Goal: Communication & Community: Answer question/provide support

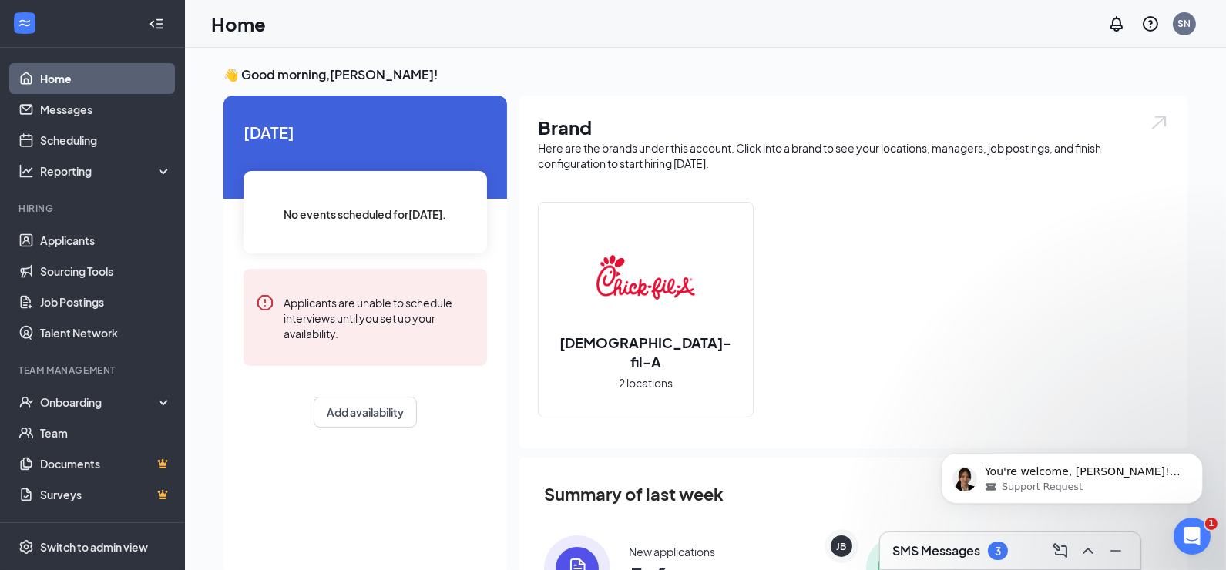
click at [933, 545] on h3 "SMS Messages" at bounding box center [936, 551] width 88 height 17
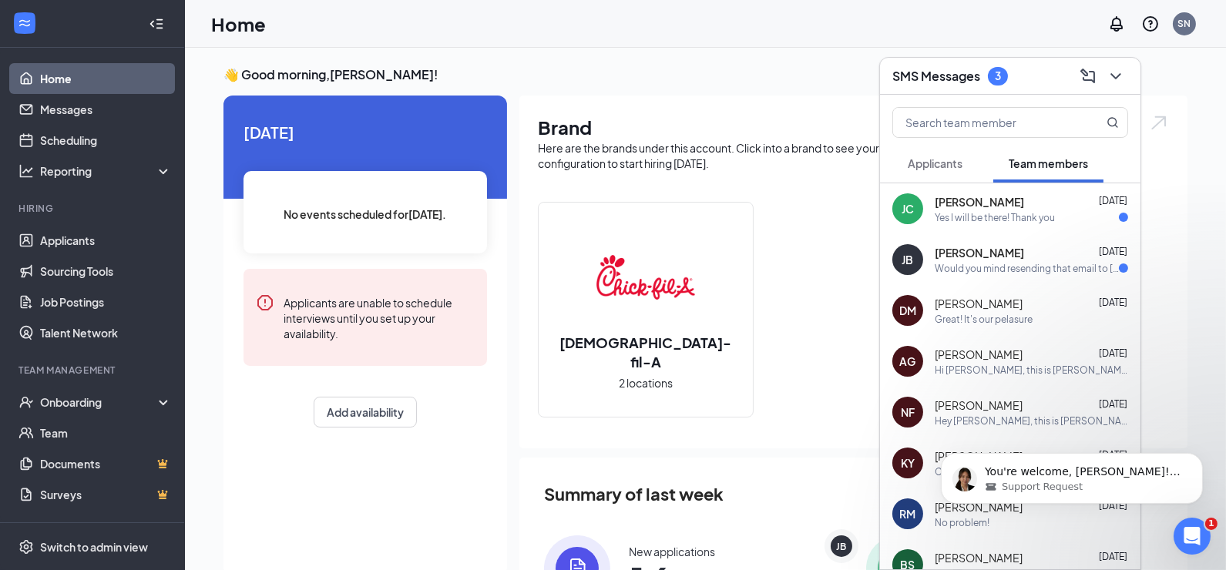
click at [1073, 206] on div "[PERSON_NAME] [DATE]" at bounding box center [1031, 201] width 193 height 15
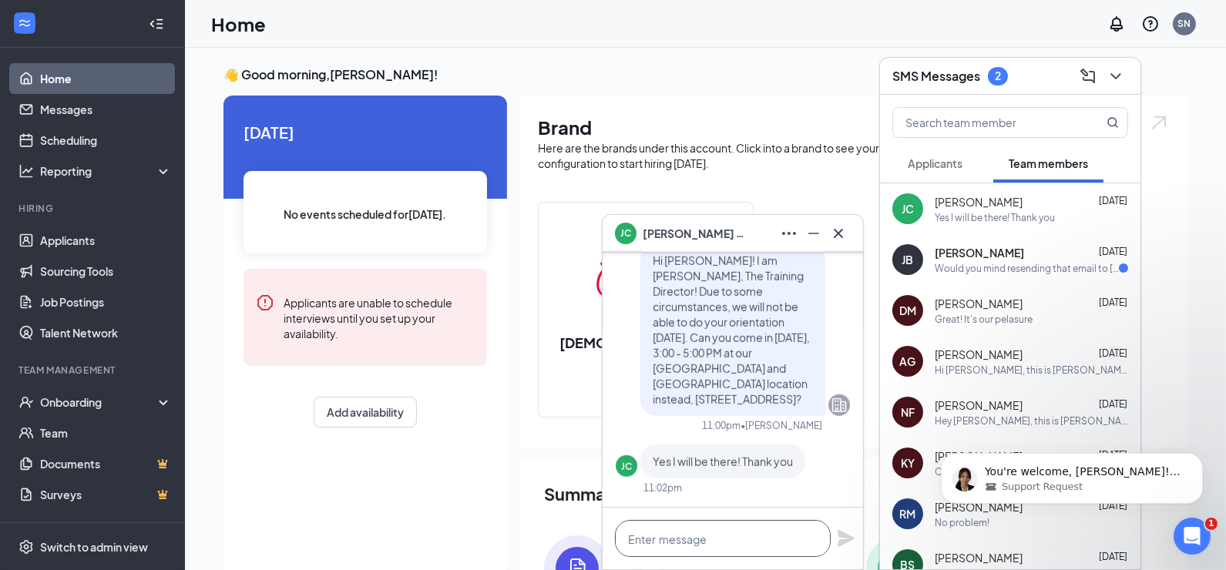
click at [742, 539] on textarea at bounding box center [723, 538] width 216 height 37
type textarea "W"
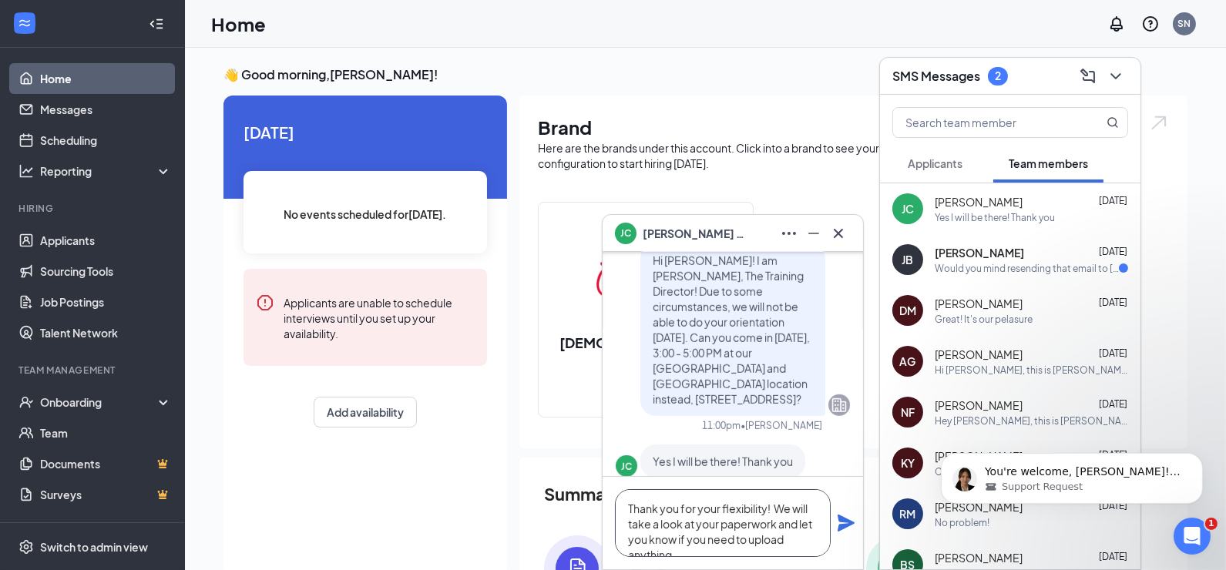
scroll to position [-45, 0]
type textarea "Thank you for your flexibility! We will take a look at your paperwork and let y…"
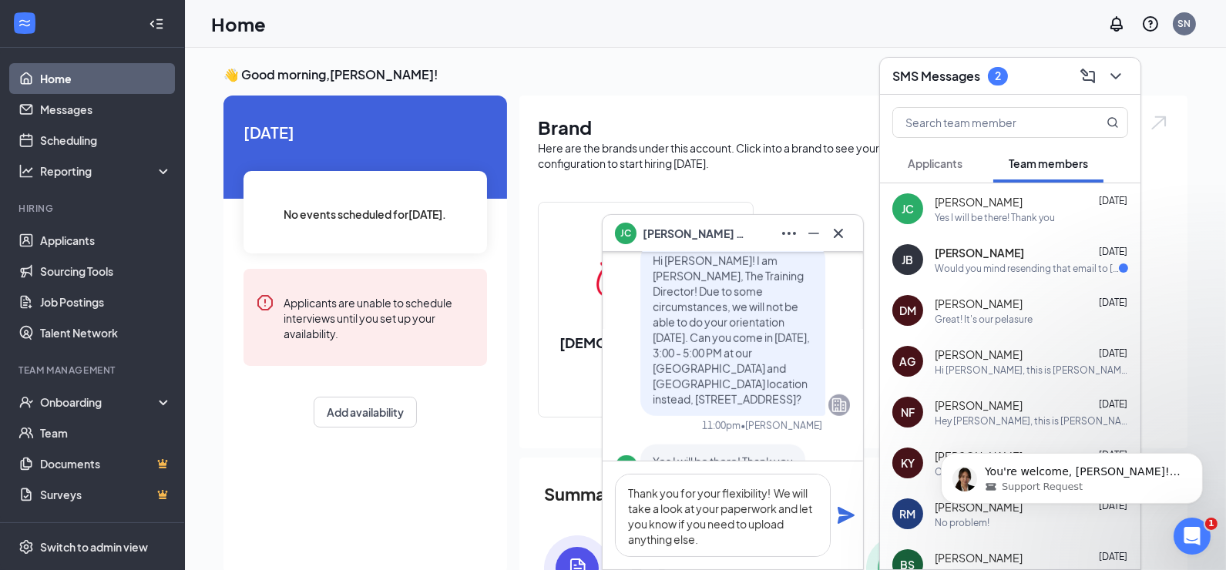
click at [835, 518] on div "Thank you for your flexibility! We will take a look at your paperwork and let y…" at bounding box center [733, 516] width 260 height 108
click at [843, 519] on icon "Plane" at bounding box center [846, 515] width 17 height 17
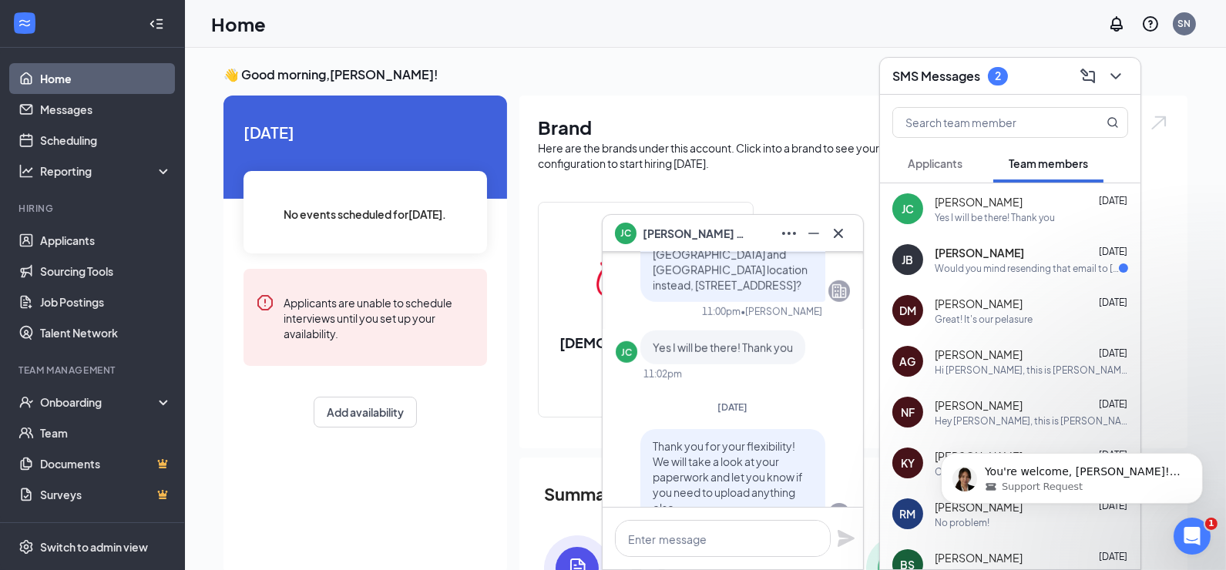
scroll to position [0, 0]
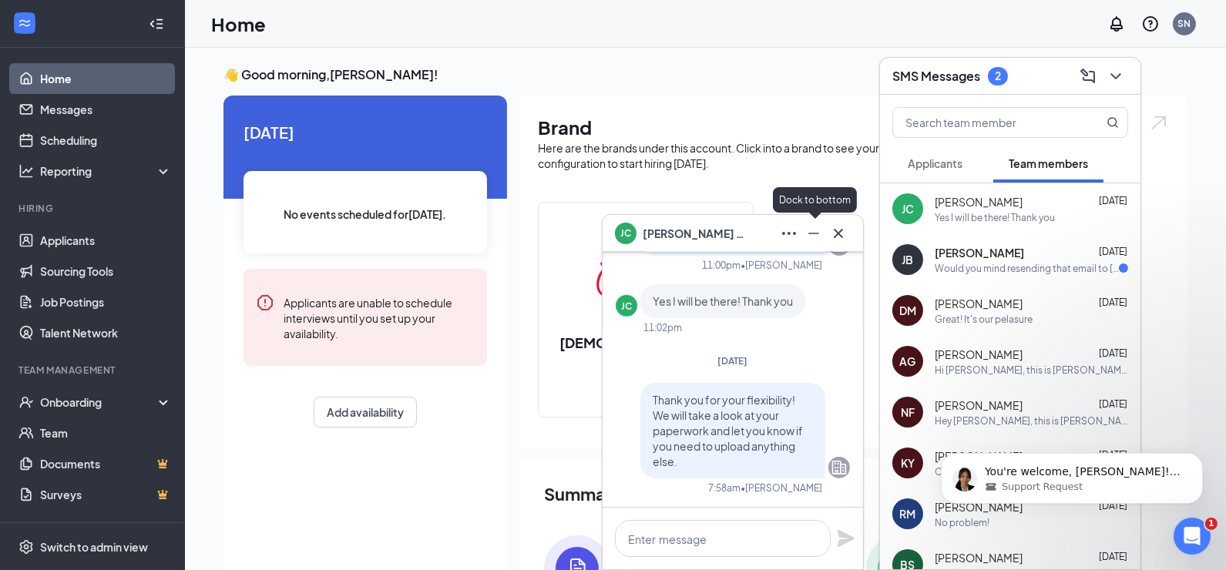
click at [804, 237] on button at bounding box center [814, 233] width 25 height 25
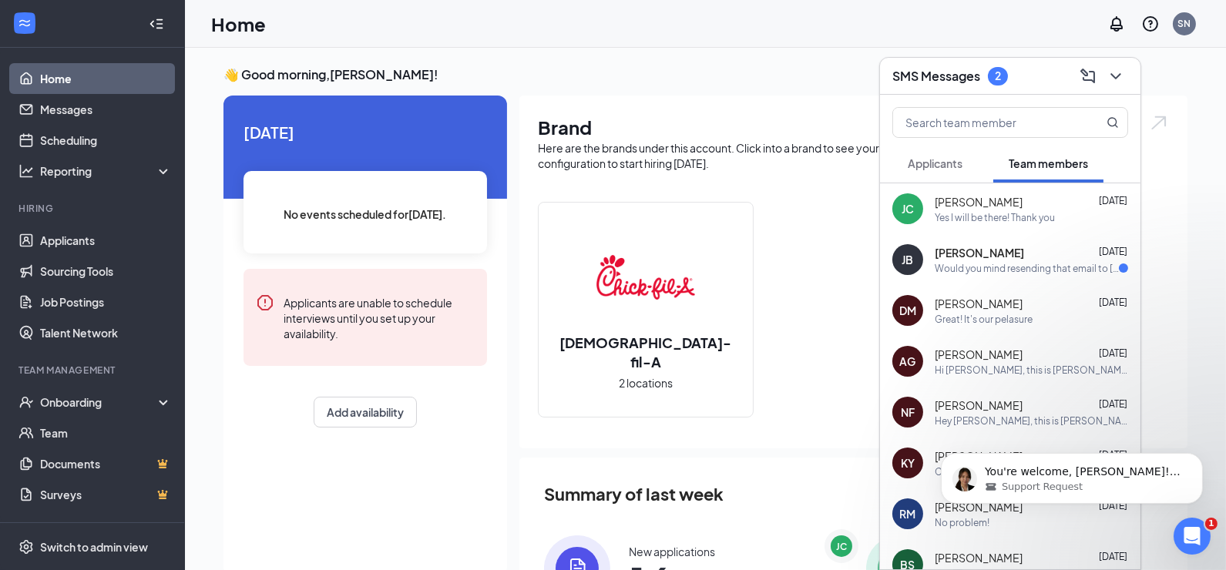
click at [1077, 277] on div "[PERSON_NAME] [DATE] Would you mind resending that email to [EMAIL_ADDRESS][DOM…" at bounding box center [1010, 259] width 260 height 51
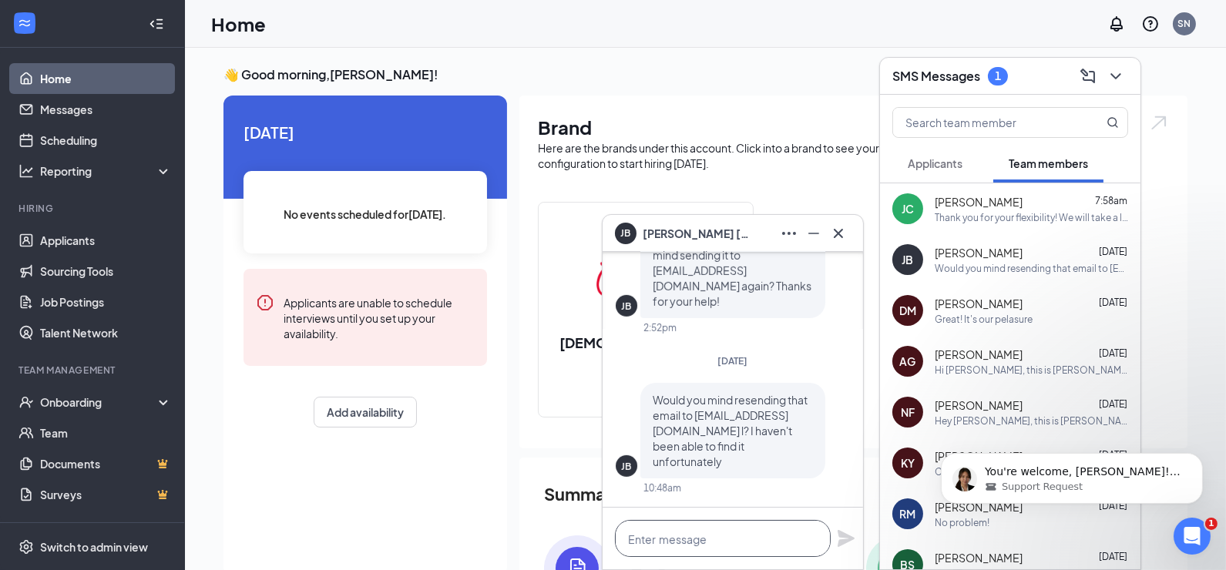
click at [675, 539] on textarea at bounding box center [723, 538] width 216 height 37
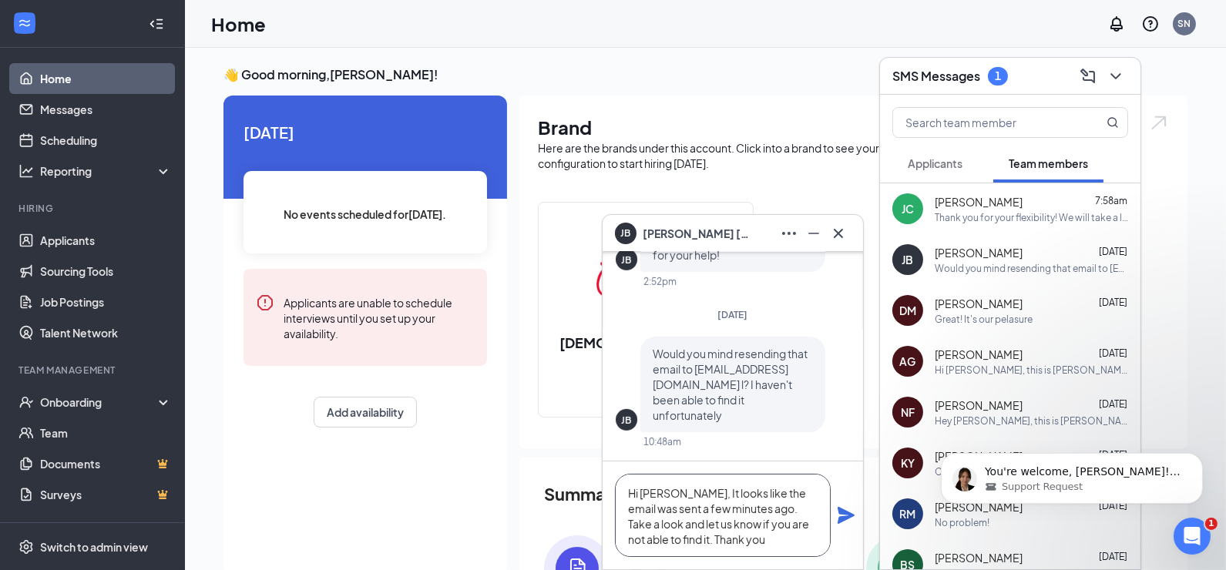
type textarea "Hi [PERSON_NAME], It looks like the email was sent a few minutes ago. Take a lo…"
click at [845, 514] on icon "Plane" at bounding box center [846, 515] width 17 height 17
click at [845, 230] on icon "Cross" at bounding box center [838, 233] width 18 height 18
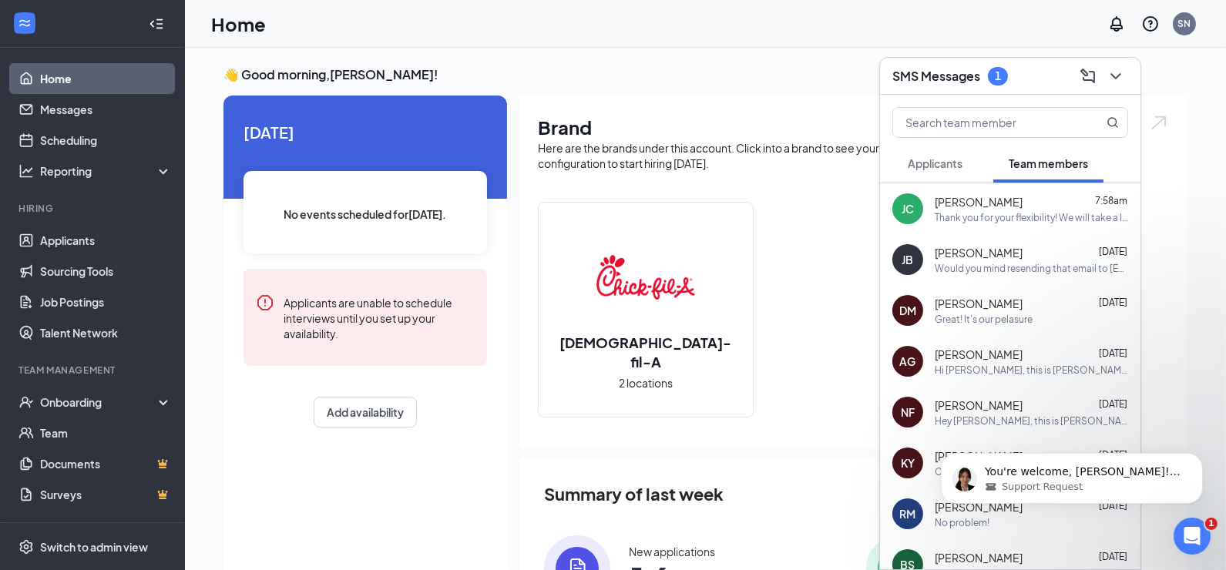
click at [936, 160] on span "Applicants" at bounding box center [935, 163] width 55 height 14
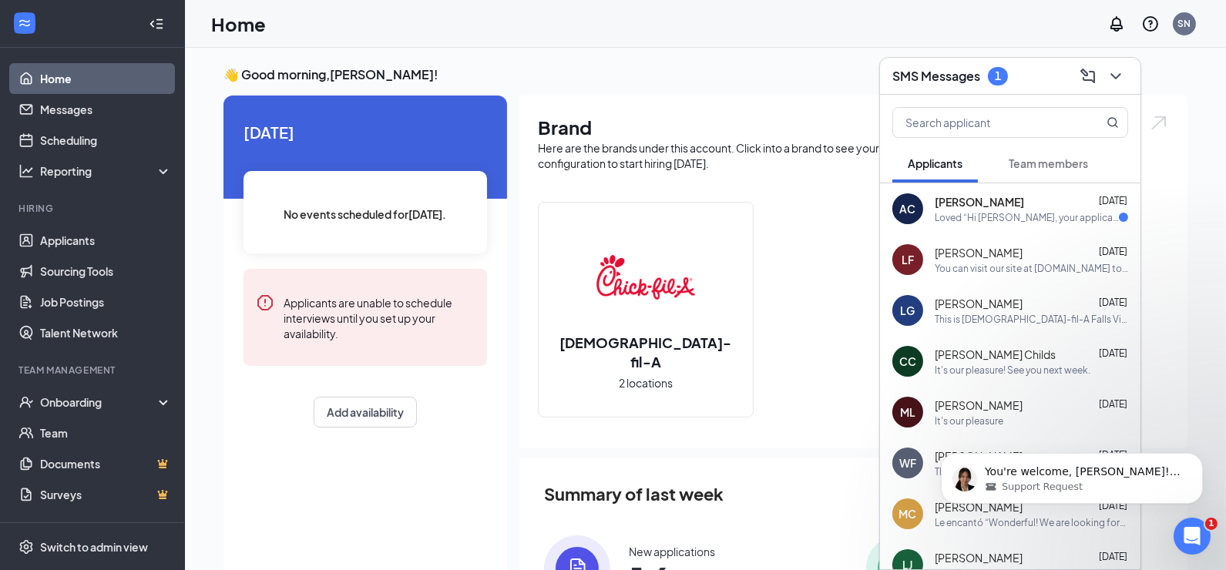
click at [1030, 199] on div "[PERSON_NAME] [DATE]" at bounding box center [1031, 201] width 193 height 15
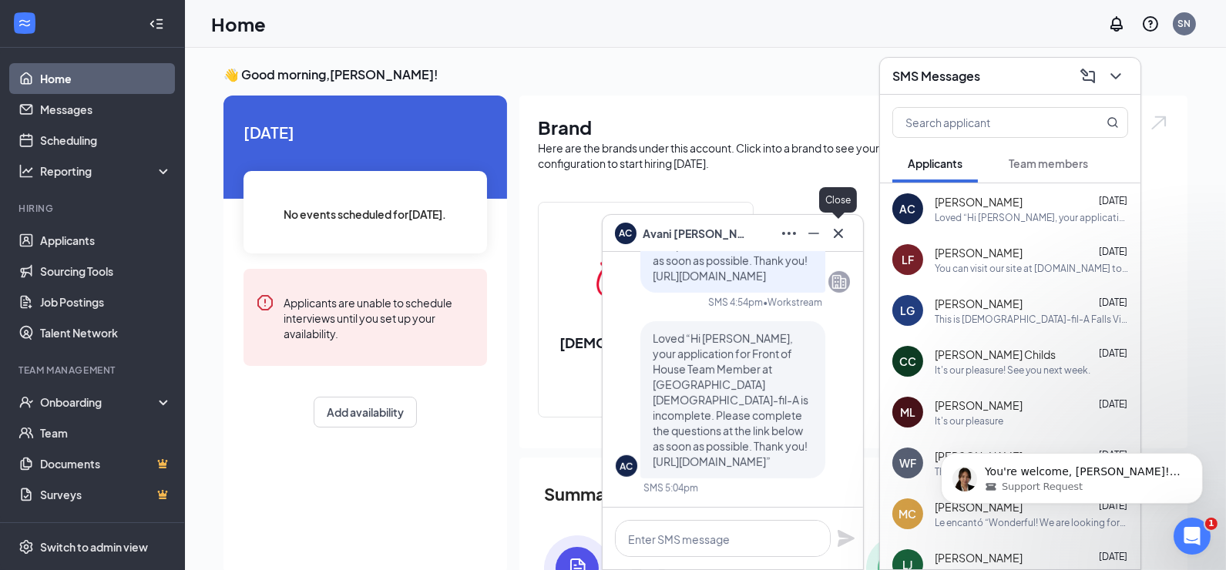
click at [837, 234] on icon "Cross" at bounding box center [838, 232] width 9 height 9
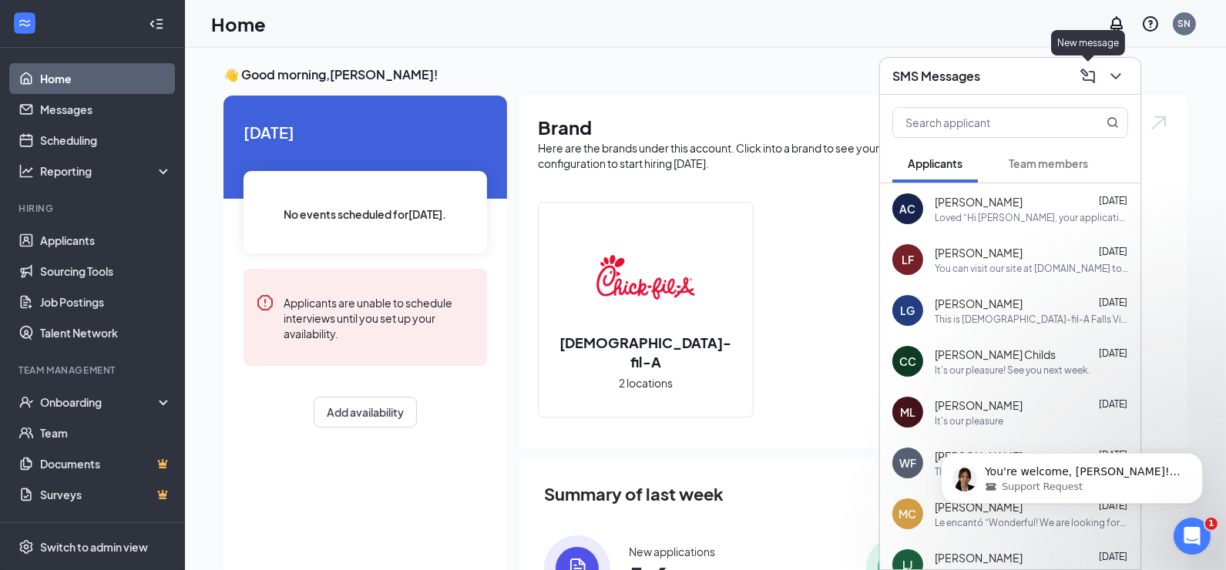
click at [1115, 76] on icon "ChevronDown" at bounding box center [1116, 76] width 10 height 6
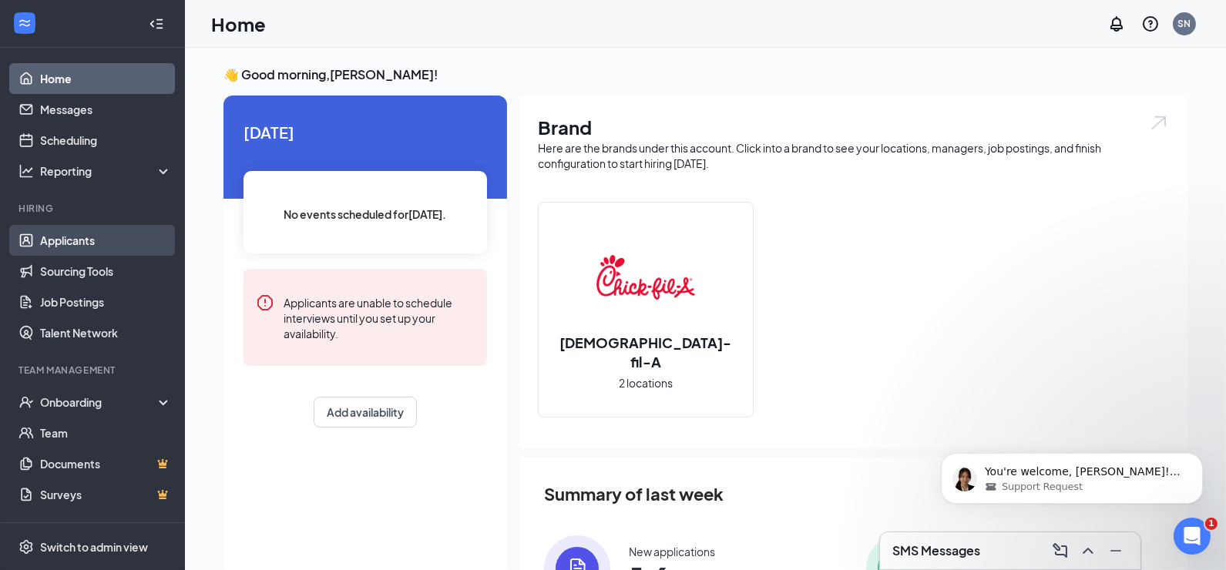
click at [79, 236] on link "Applicants" at bounding box center [106, 240] width 132 height 31
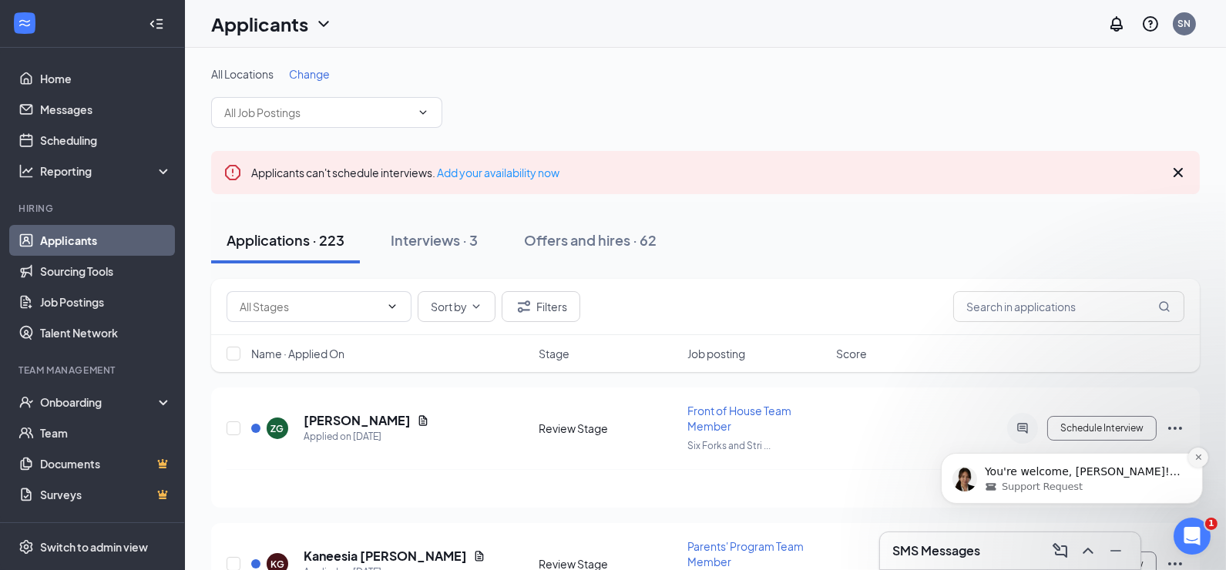
click at [1201, 456] on icon "Dismiss notification" at bounding box center [1198, 456] width 8 height 8
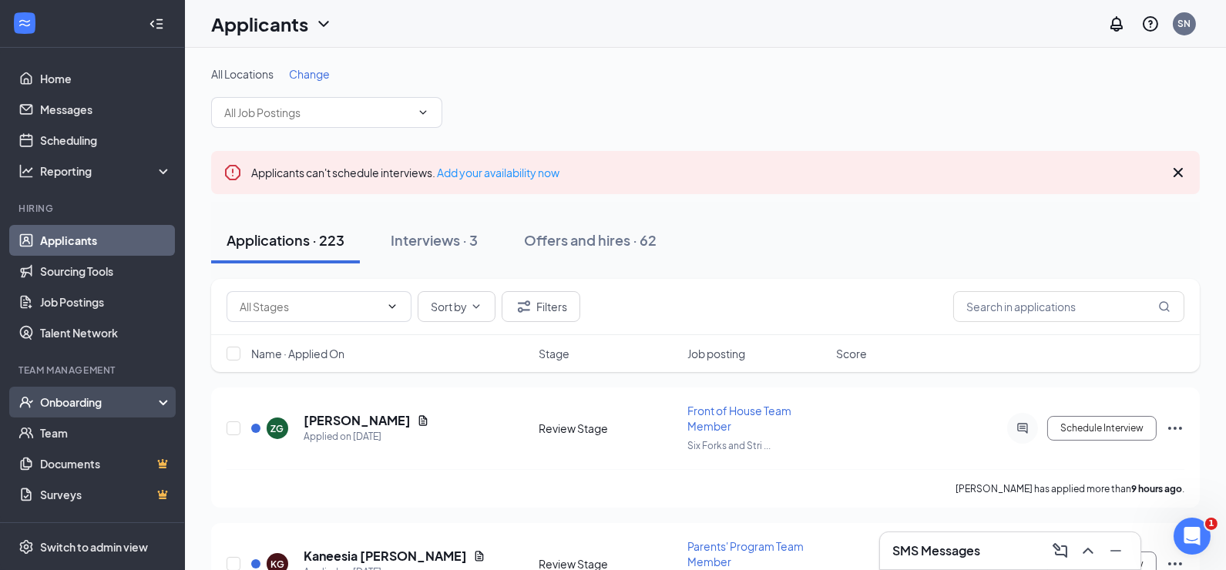
click at [124, 402] on div "Onboarding" at bounding box center [99, 402] width 119 height 15
click at [72, 439] on link "Overview" at bounding box center [106, 433] width 132 height 31
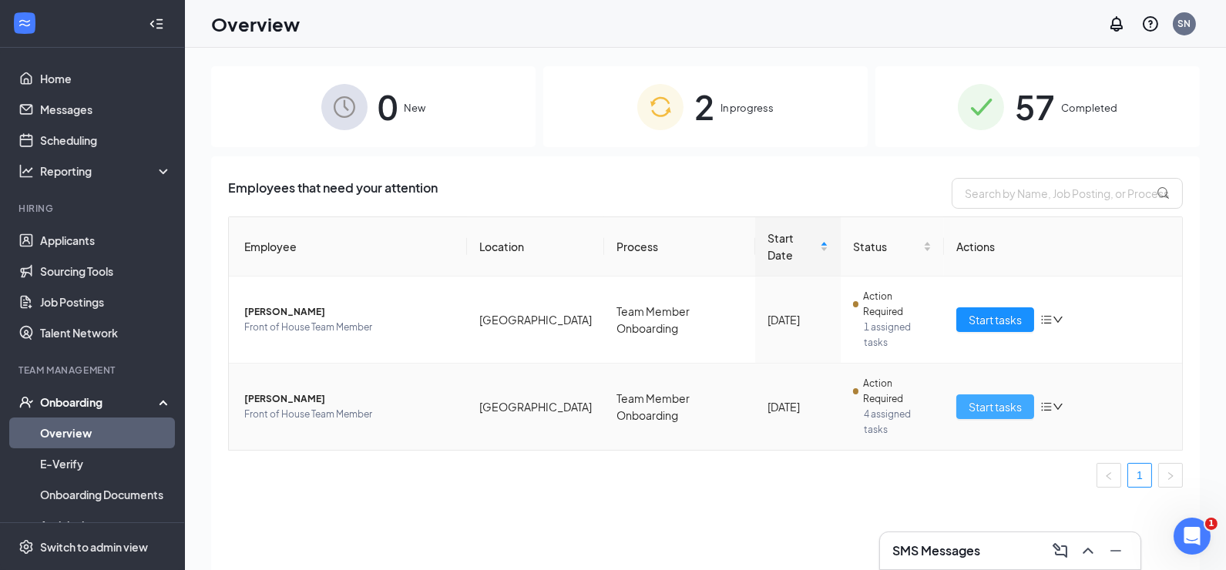
click at [994, 398] on span "Start tasks" at bounding box center [995, 406] width 53 height 17
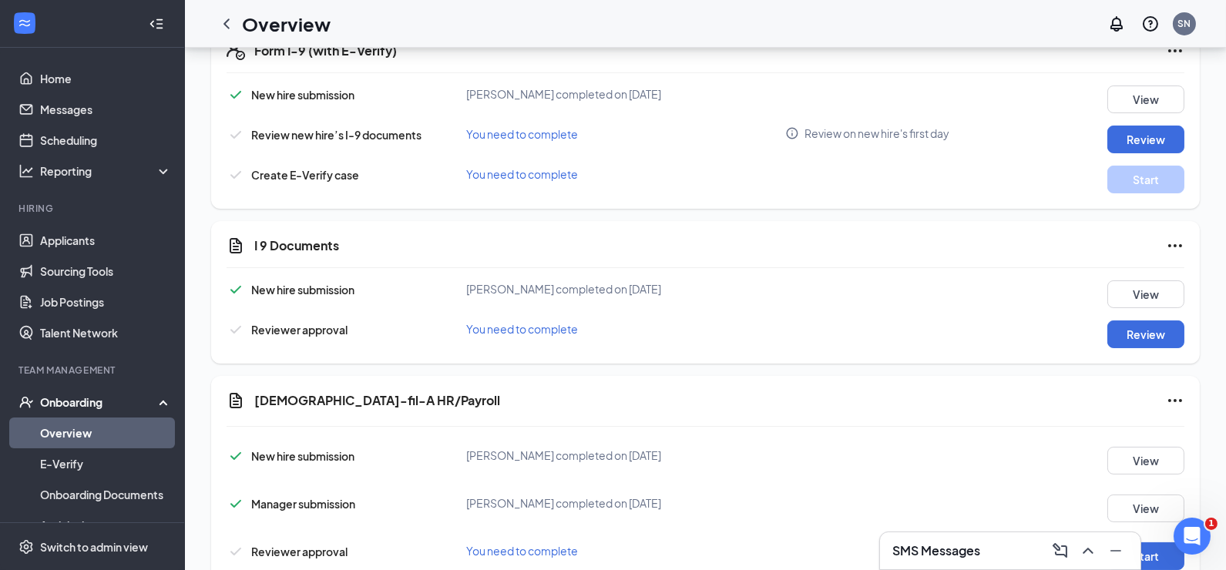
scroll to position [388, 0]
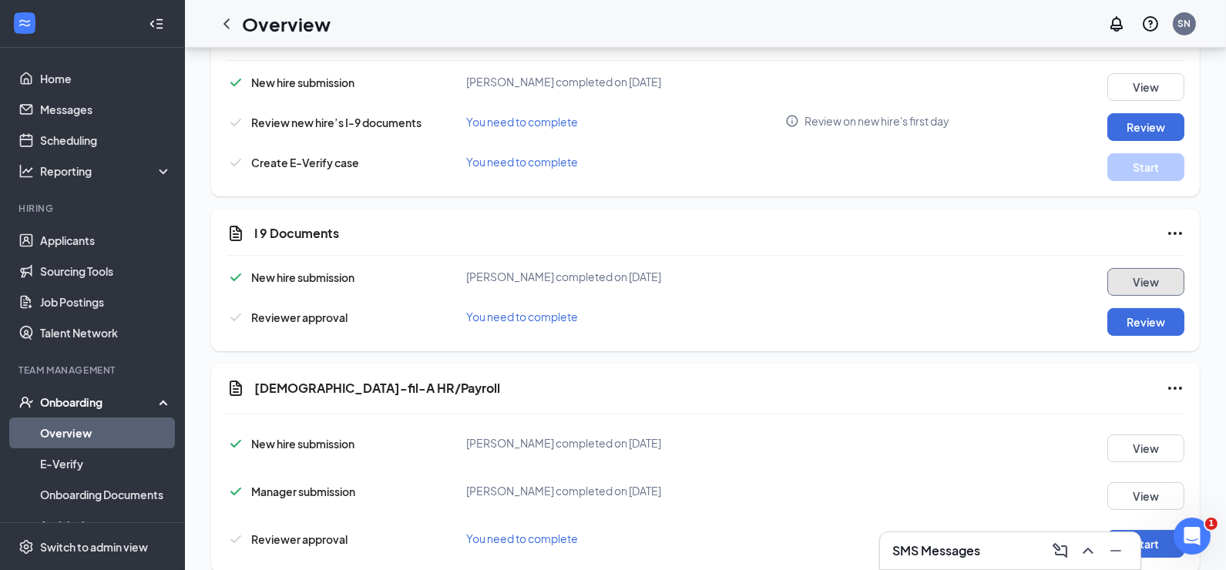
click at [1138, 286] on button "View" at bounding box center [1145, 282] width 77 height 28
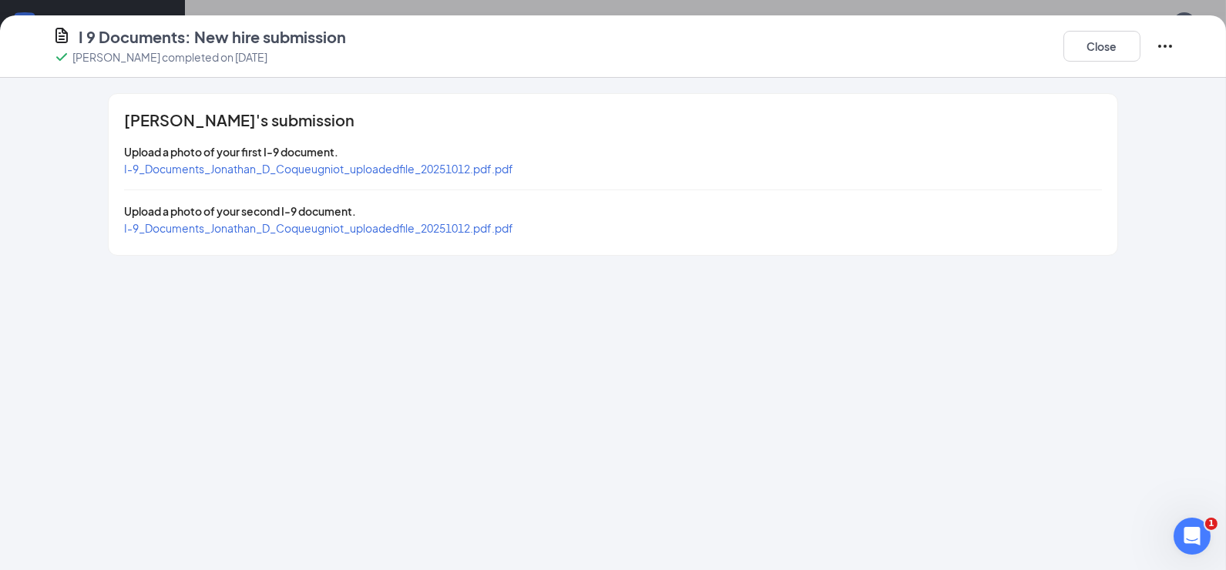
click at [475, 170] on span "I-9_Documents_Jonathan_D_Coqueugniot_uploadedfile_20251012.pdf.pdf" at bounding box center [318, 169] width 389 height 14
click at [359, 233] on span "I-9_Documents_Jonathan_D_Coqueugniot_uploadedfile_20251012.pdf.pdf" at bounding box center [318, 228] width 389 height 14
click at [1184, 34] on div "I 9 Documents: New hire submission [PERSON_NAME] completed on [DATE] Close" at bounding box center [614, 46] width 1184 height 40
click at [1172, 42] on icon "Ellipses" at bounding box center [1165, 46] width 18 height 18
click at [1095, 74] on span "Mark as complete" at bounding box center [1107, 76] width 90 height 15
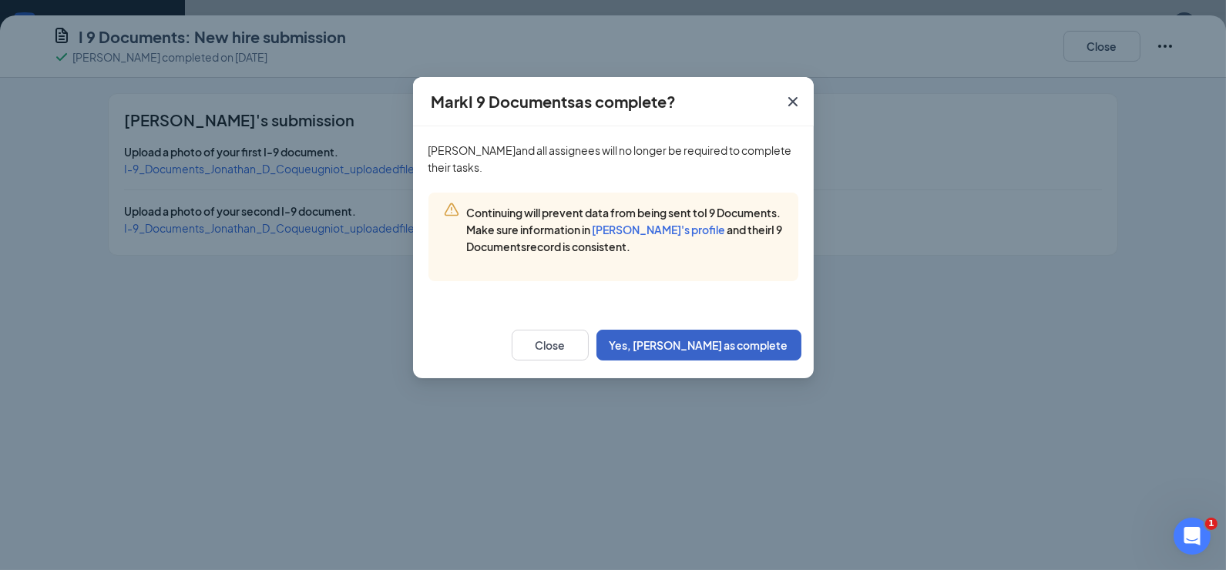
click at [738, 361] on button "Yes, [PERSON_NAME] as complete" at bounding box center [699, 345] width 205 height 31
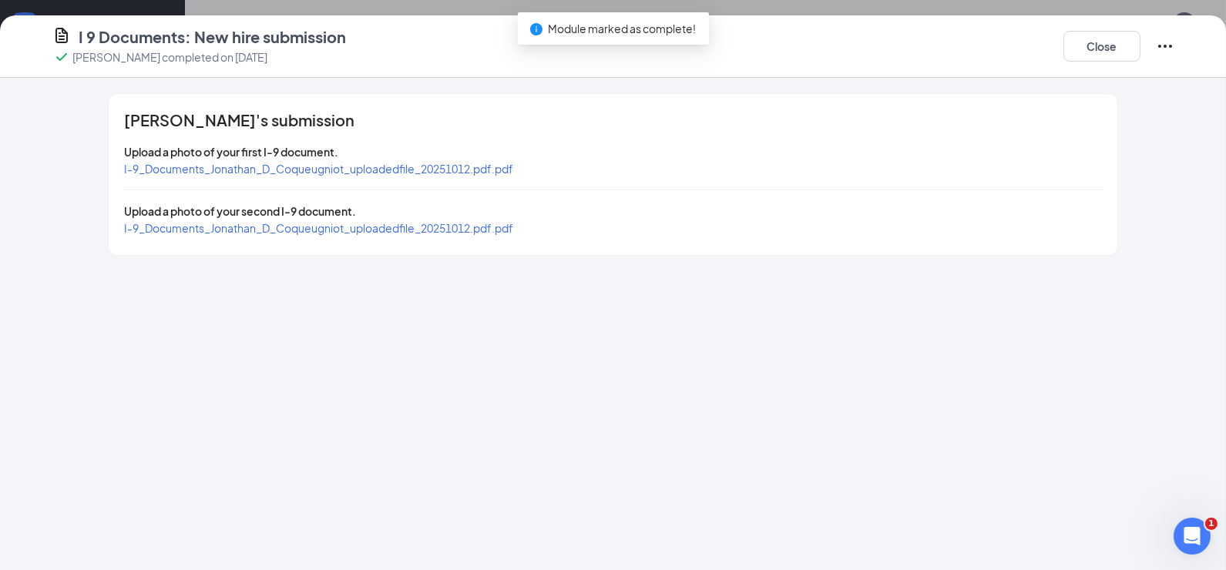
click at [1168, 38] on icon "Ellipses" at bounding box center [1165, 46] width 18 height 18
click at [1107, 49] on button "Close" at bounding box center [1102, 46] width 77 height 31
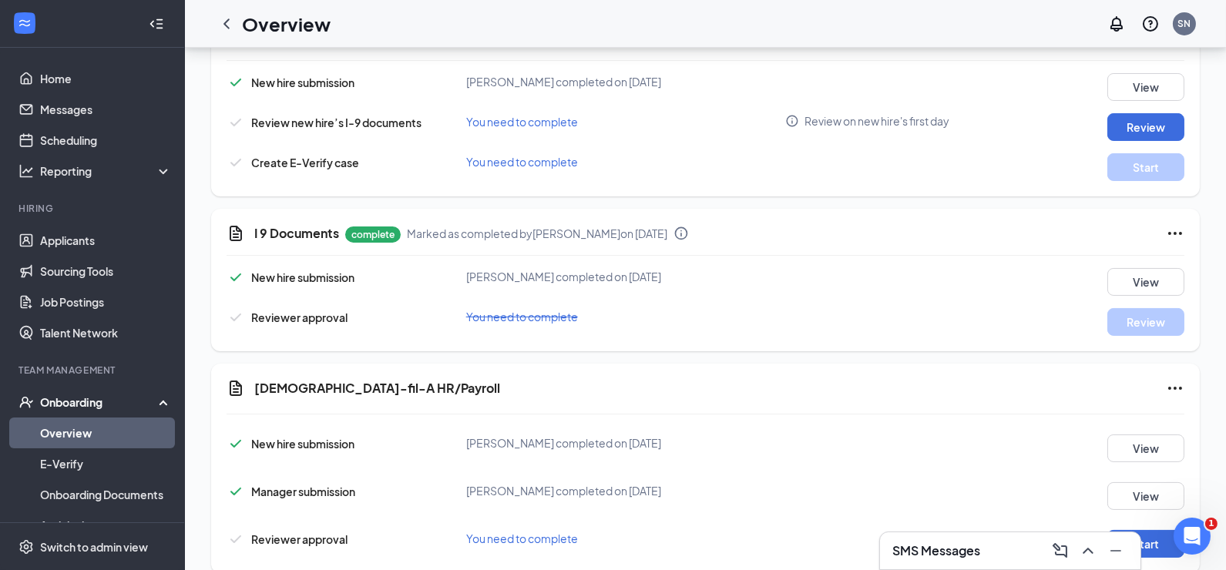
click at [1172, 230] on icon "Ellipses" at bounding box center [1175, 233] width 18 height 18
click at [1107, 266] on button "Restart" at bounding box center [1083, 262] width 62 height 25
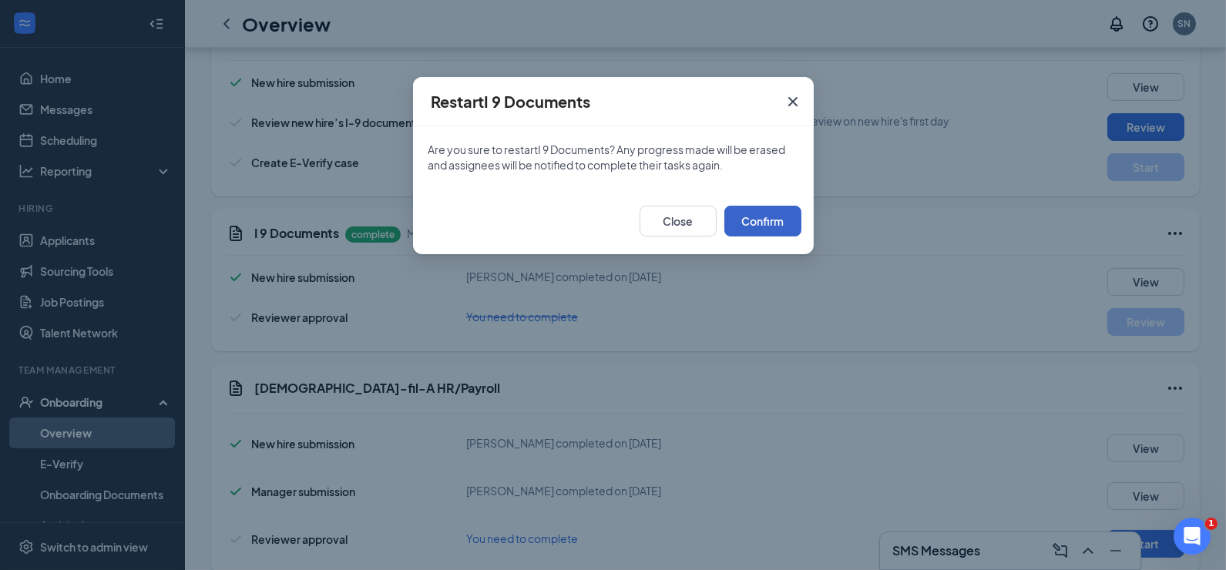
click at [781, 212] on button "Confirm" at bounding box center [762, 221] width 77 height 31
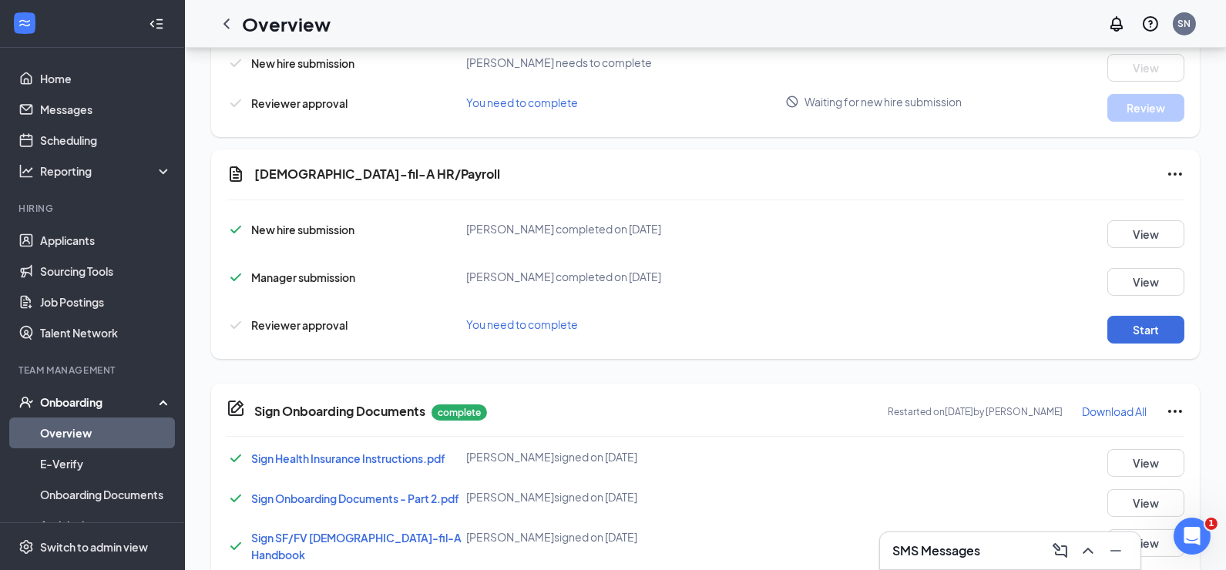
scroll to position [607, 0]
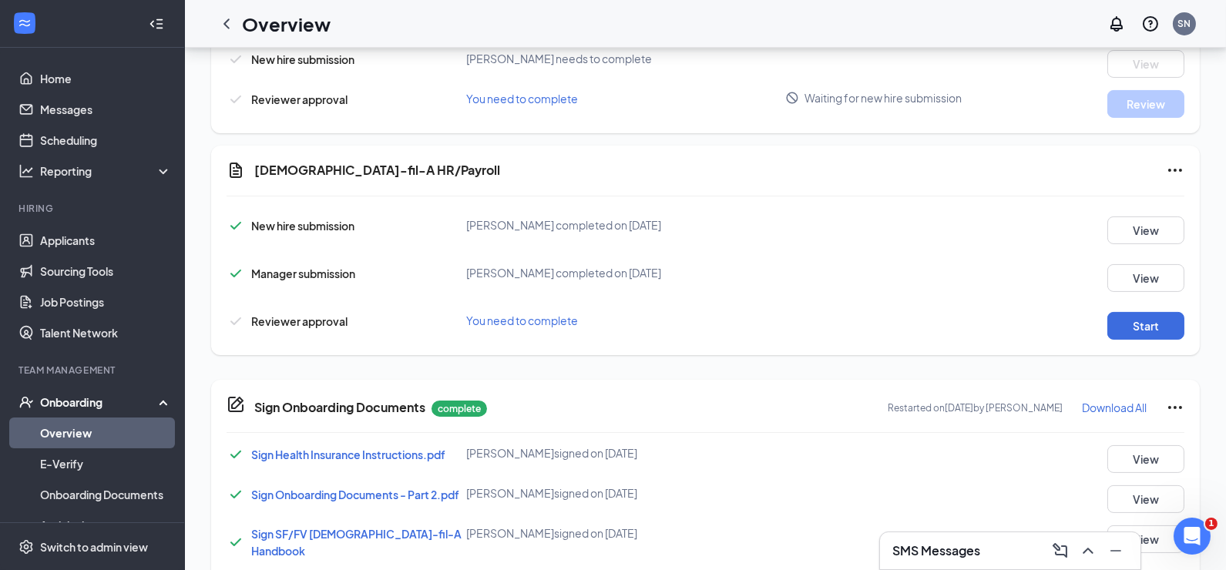
click at [990, 546] on div "SMS Messages" at bounding box center [1010, 551] width 236 height 25
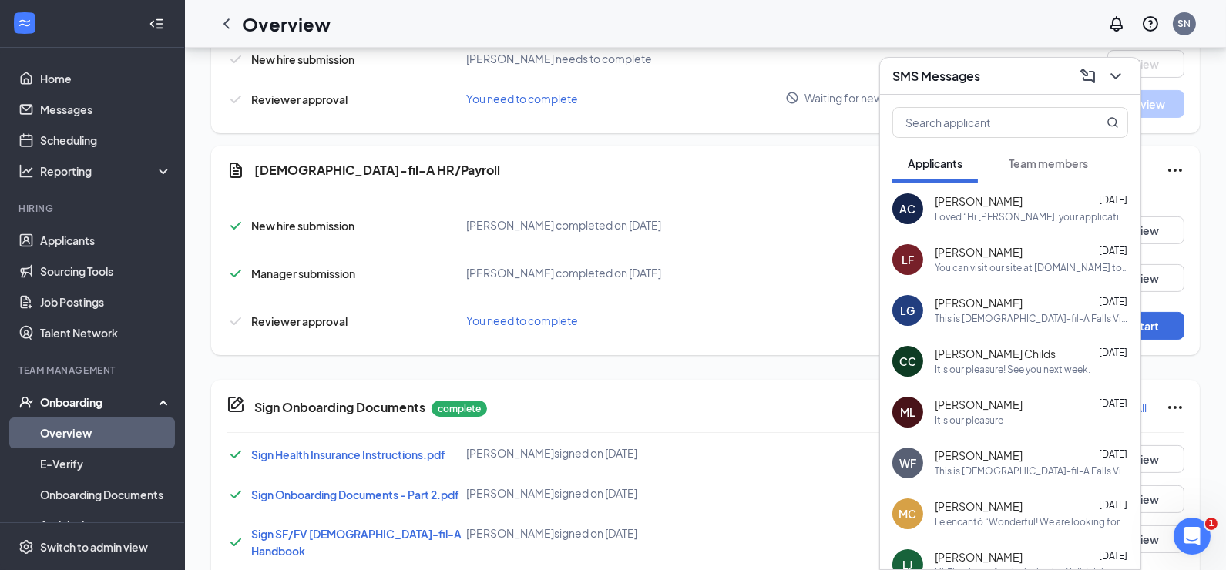
click at [1025, 163] on span "Team members" at bounding box center [1048, 163] width 79 height 14
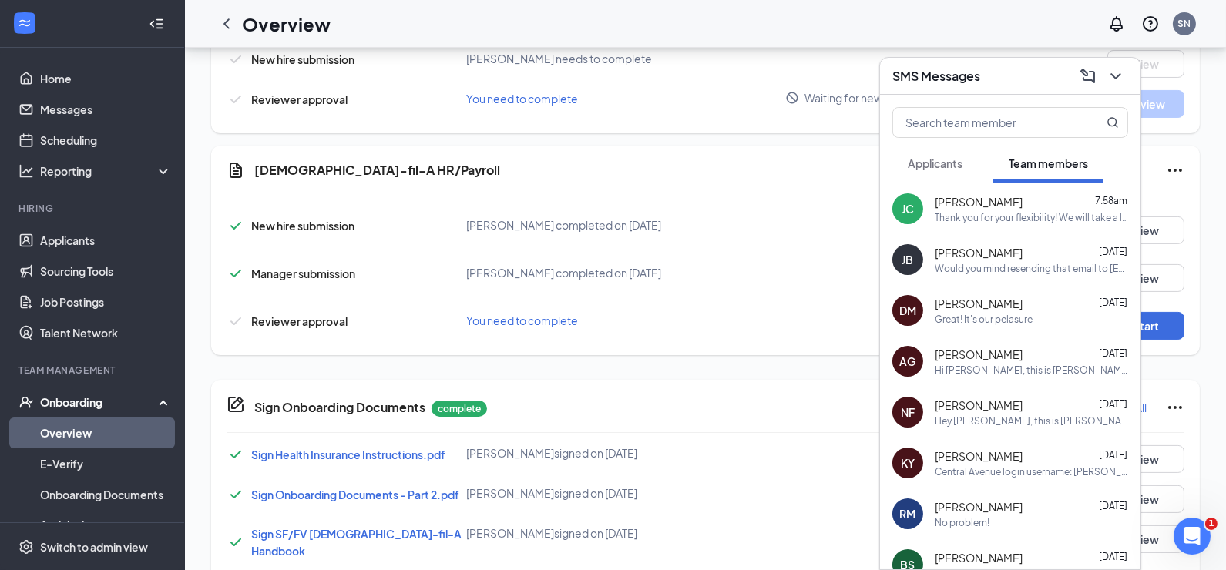
click at [996, 191] on div "[PERSON_NAME] 7:58am Thank you for your flexibility! We will take a look at you…" at bounding box center [1010, 208] width 260 height 51
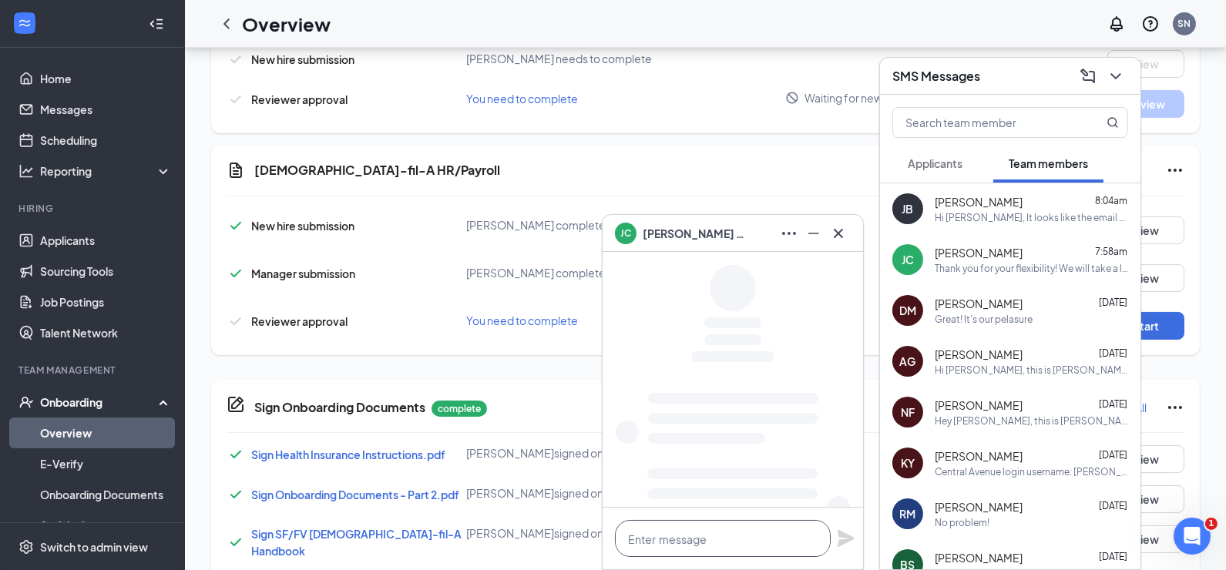
click at [704, 539] on textarea at bounding box center [723, 538] width 216 height 37
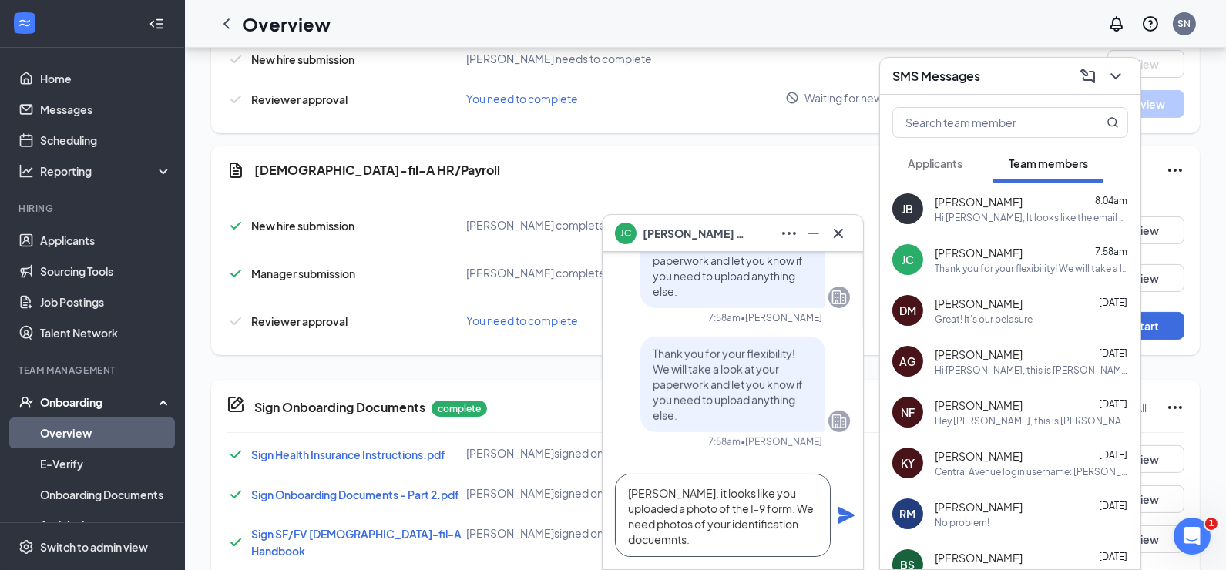
click at [660, 540] on textarea "[PERSON_NAME], it looks like you uploaded a photo of the I-9 form. We need phot…" at bounding box center [723, 515] width 216 height 83
click at [726, 541] on textarea "[PERSON_NAME], it looks like you uploaded a photo of the I-9 form. We need phot…" at bounding box center [723, 515] width 216 height 83
click at [749, 540] on textarea "[PERSON_NAME], it looks like you uploaded a photo of the I-9 form. We need phot…" at bounding box center [723, 515] width 216 height 83
click at [690, 546] on textarea "[PERSON_NAME], it looks like you uploaded a photo of the I-9 form. We need phot…" at bounding box center [723, 515] width 216 height 83
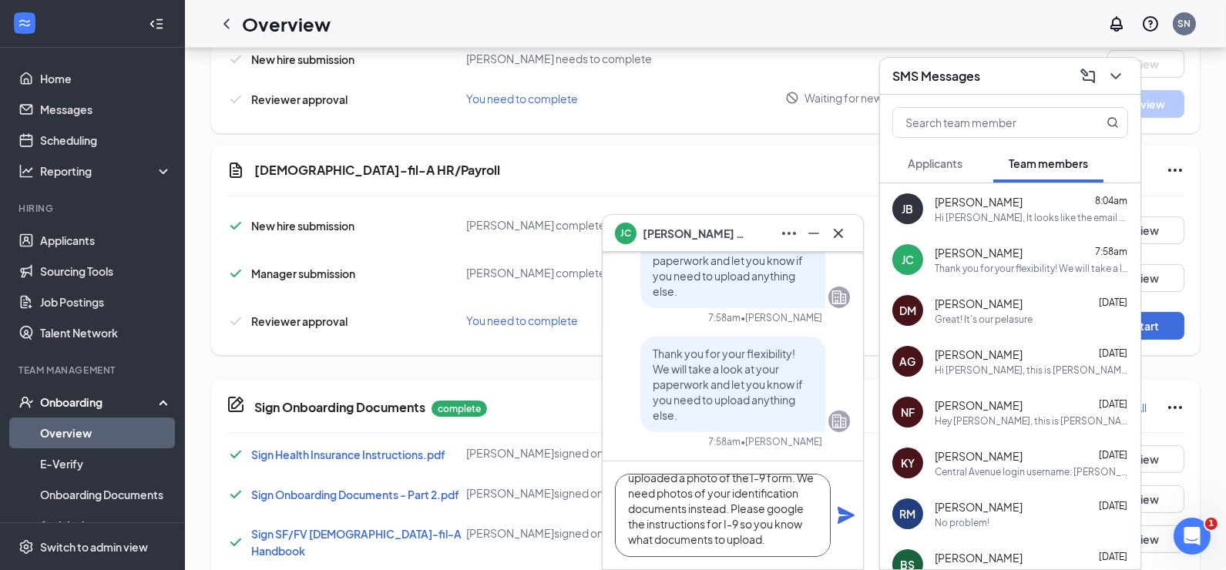
type textarea "[PERSON_NAME], it looks like you uploaded a photo of the I-9 form. We need phot…"
click at [844, 518] on icon "Plane" at bounding box center [846, 515] width 17 height 17
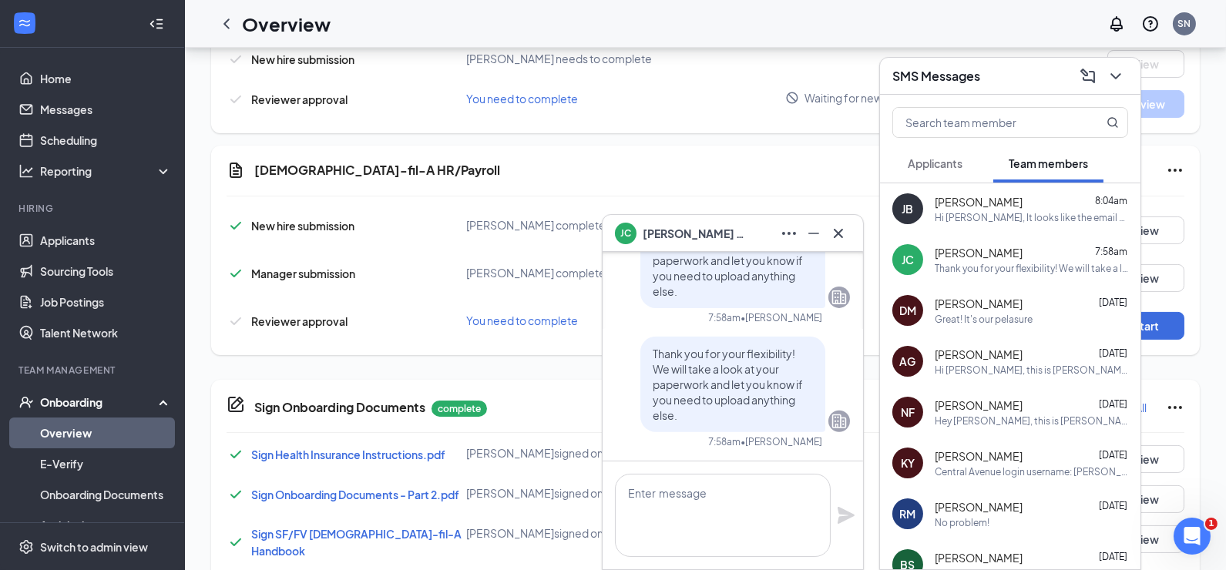
scroll to position [0, 0]
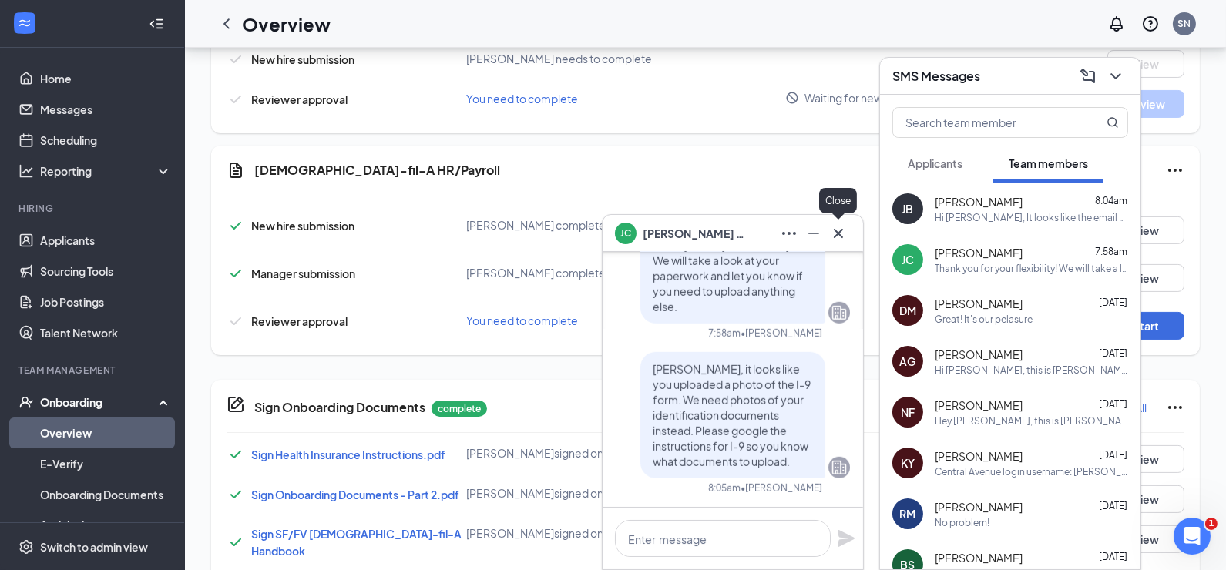
click at [832, 232] on icon "Cross" at bounding box center [838, 233] width 18 height 18
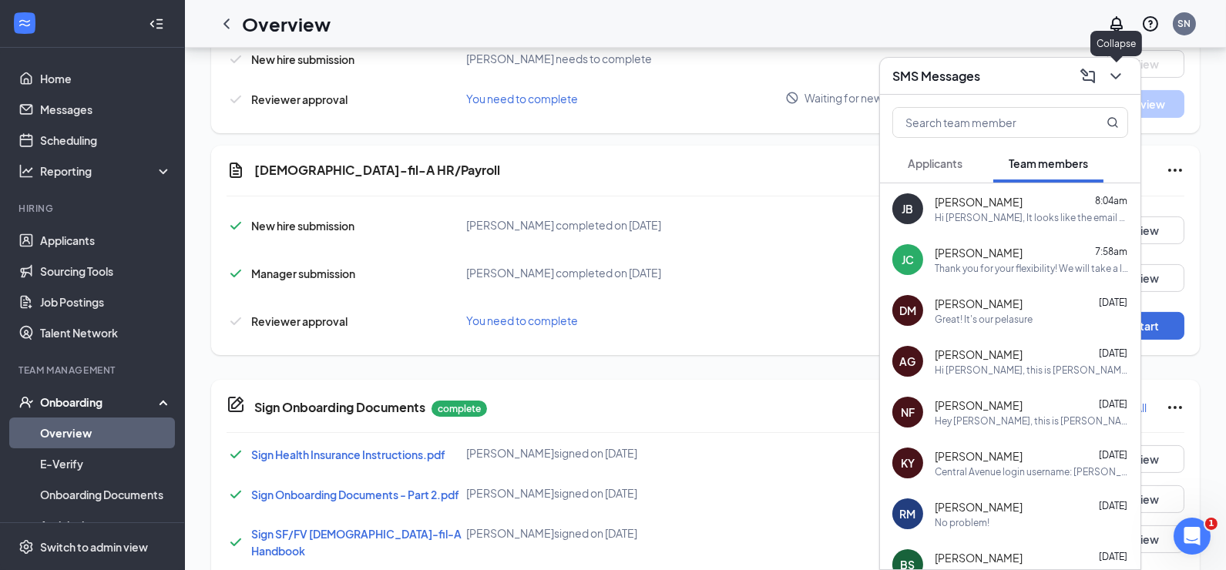
click at [1122, 77] on icon "ChevronDown" at bounding box center [1116, 76] width 18 height 18
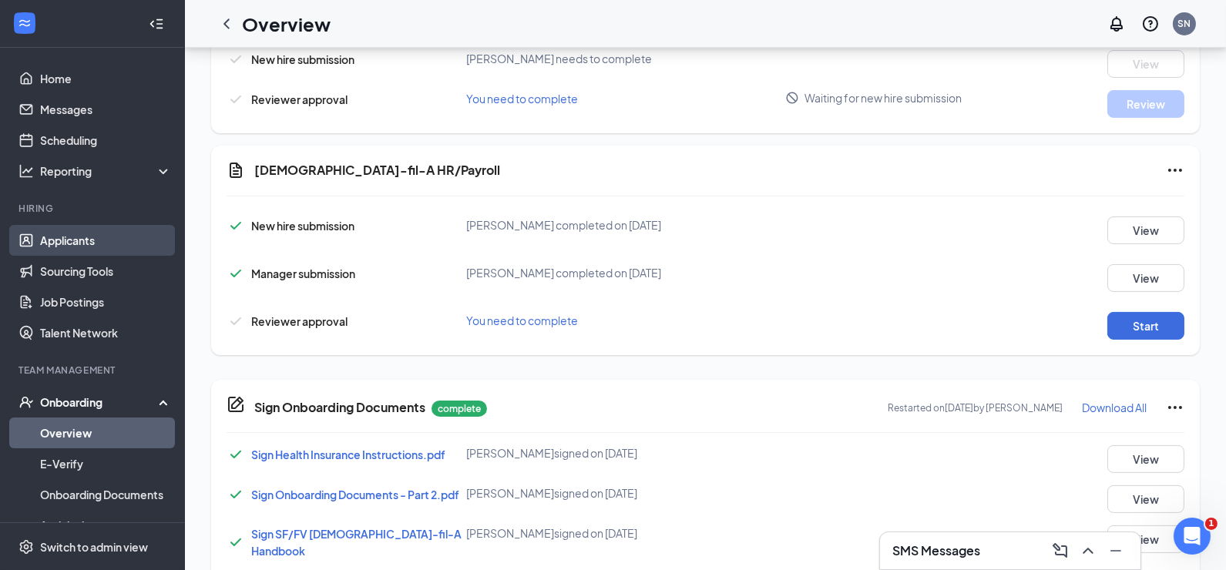
click at [95, 238] on link "Applicants" at bounding box center [106, 240] width 132 height 31
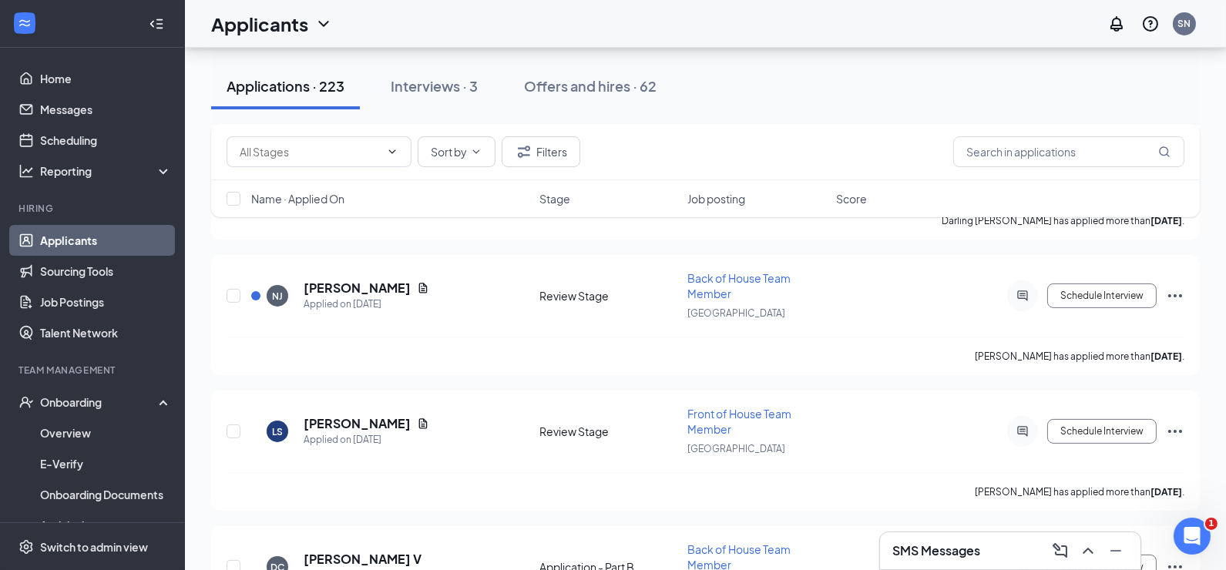
scroll to position [809, 0]
click at [354, 416] on h5 "[PERSON_NAME]" at bounding box center [357, 424] width 107 height 17
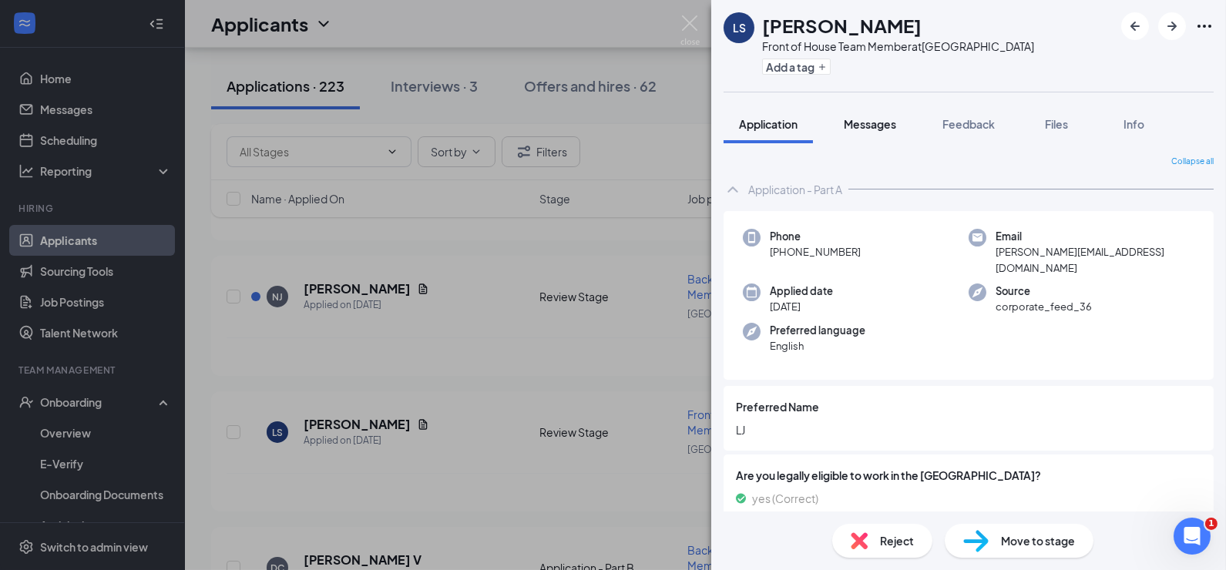
click at [882, 123] on span "Messages" at bounding box center [870, 124] width 52 height 14
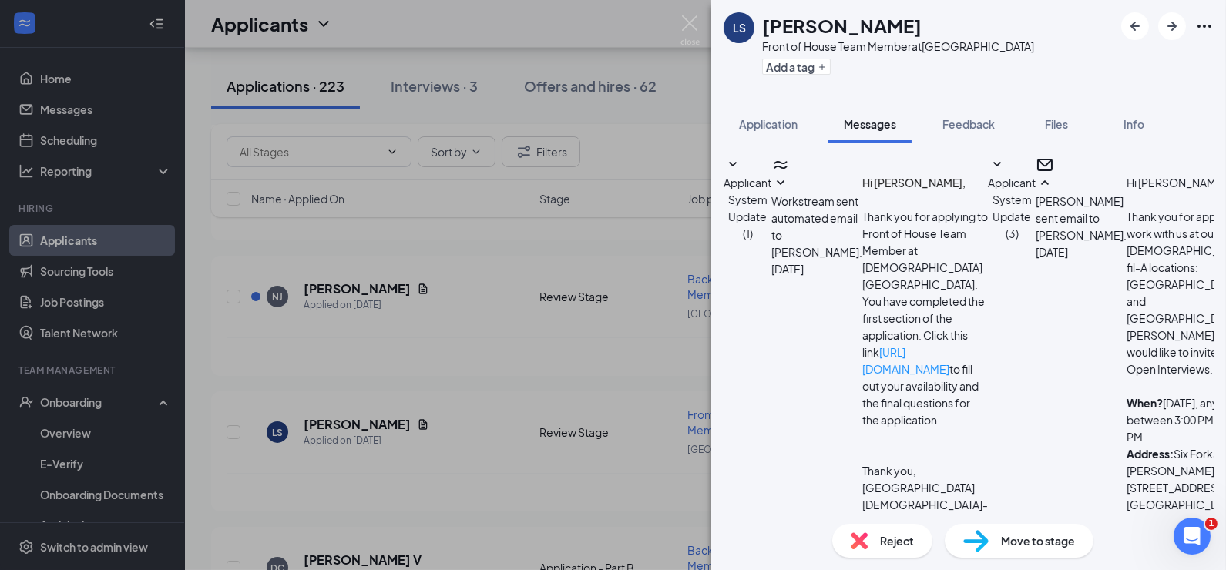
scroll to position [286, 0]
click at [691, 29] on img at bounding box center [690, 30] width 19 height 30
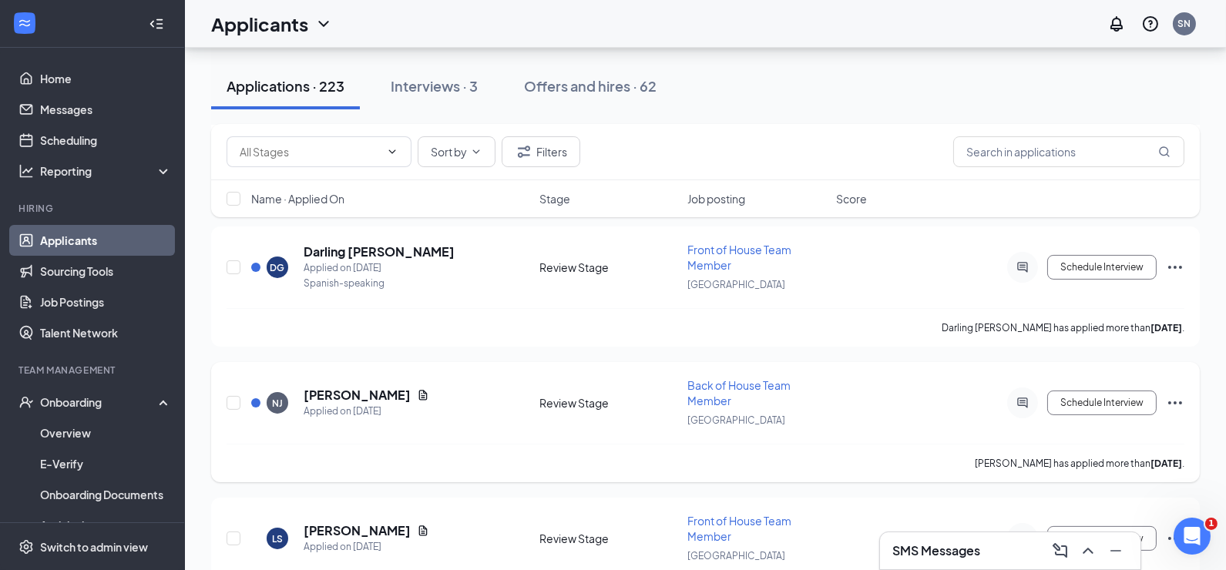
scroll to position [699, 0]
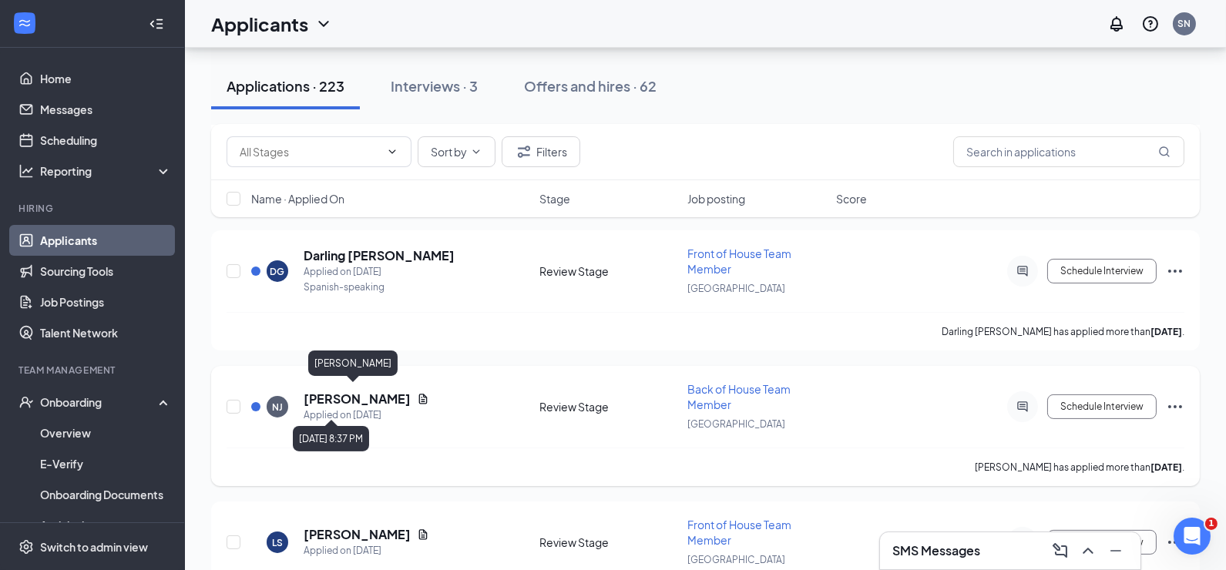
click at [336, 396] on h5 "[PERSON_NAME]" at bounding box center [357, 399] width 107 height 17
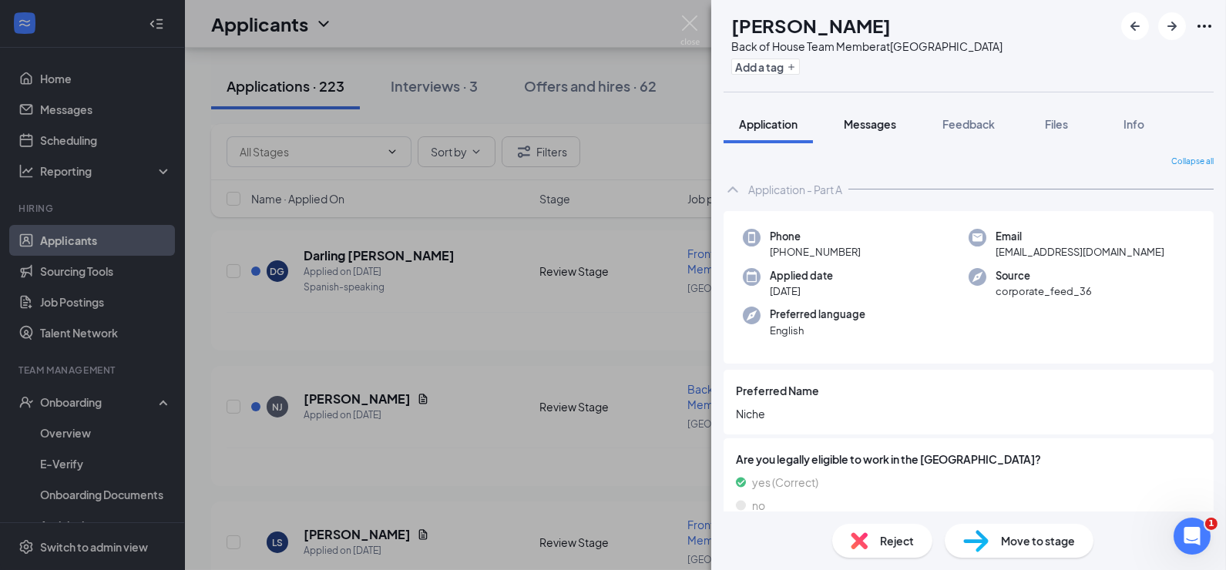
click at [883, 115] on button "Messages" at bounding box center [869, 124] width 83 height 39
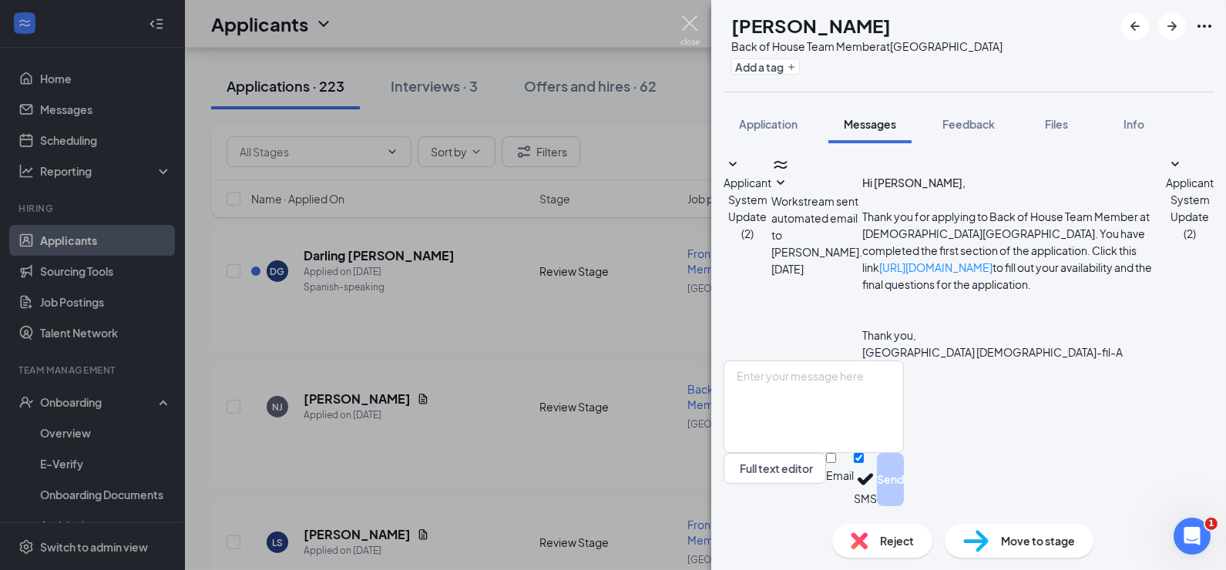
click at [693, 21] on img at bounding box center [690, 30] width 19 height 30
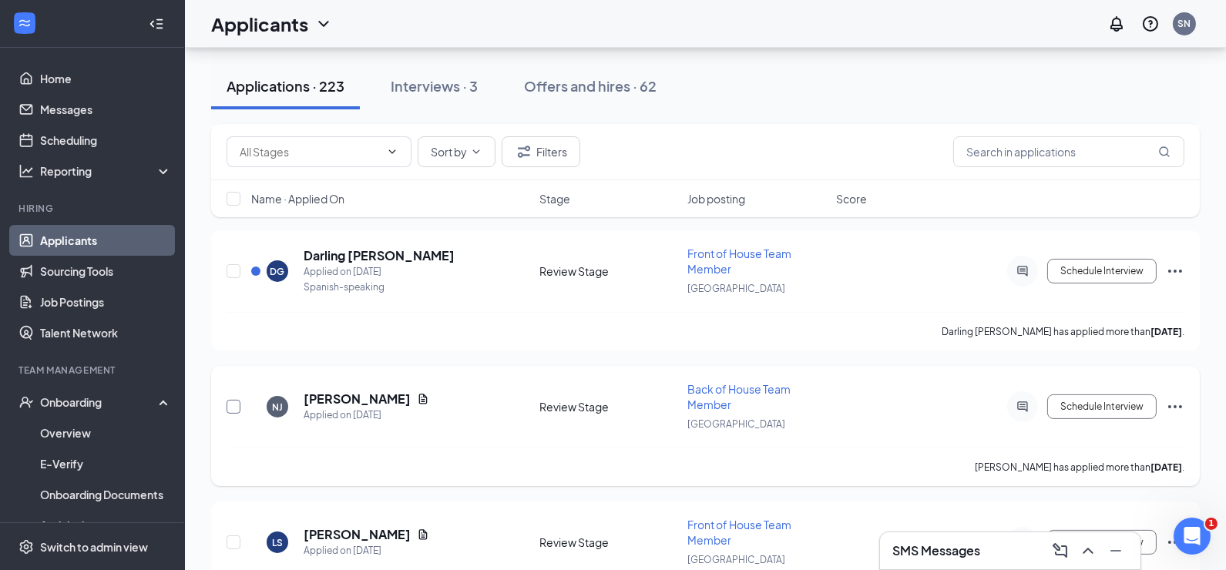
click at [230, 400] on input "checkbox" at bounding box center [234, 407] width 14 height 14
checkbox input "true"
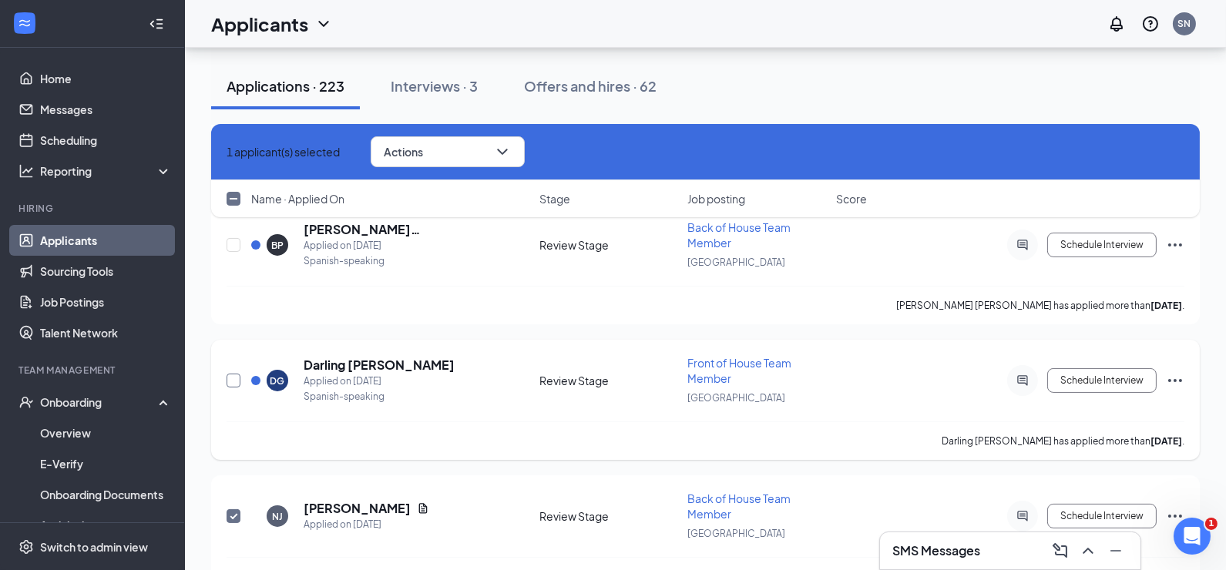
click at [236, 376] on input "checkbox" at bounding box center [234, 381] width 14 height 14
checkbox input "true"
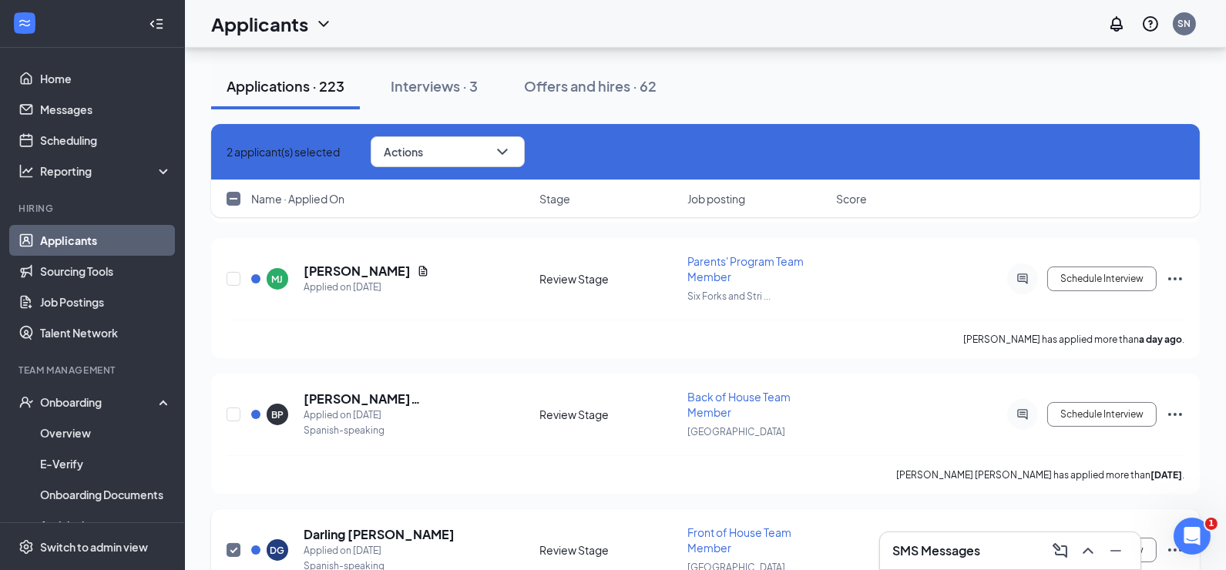
scroll to position [401, 0]
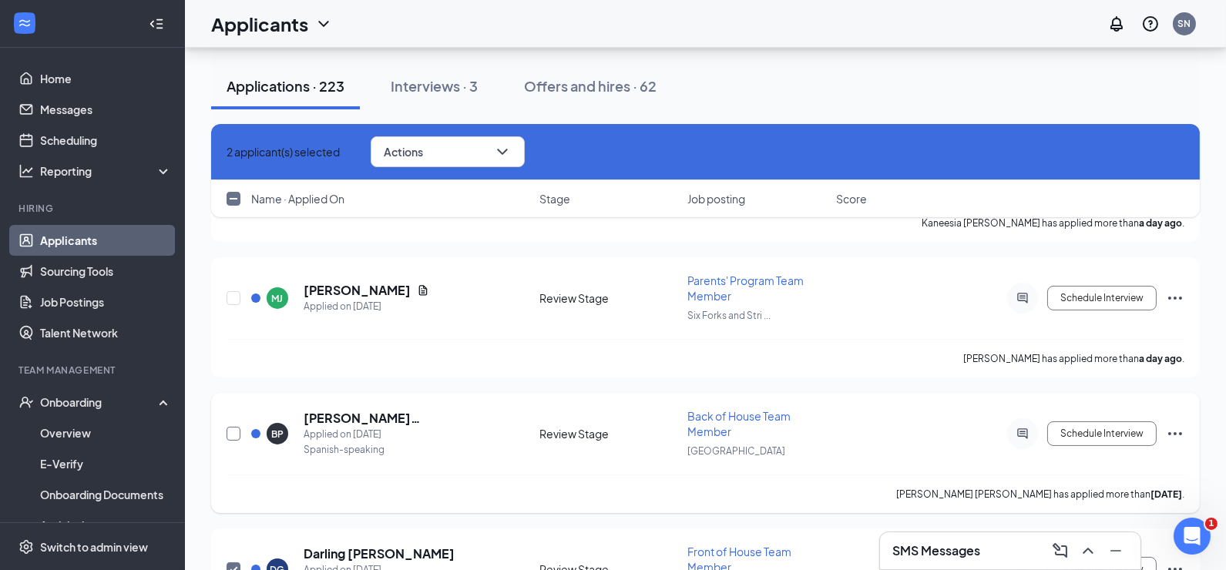
click at [233, 427] on input "checkbox" at bounding box center [234, 434] width 14 height 14
checkbox input "true"
click at [230, 296] on input "checkbox" at bounding box center [234, 298] width 14 height 14
checkbox input "true"
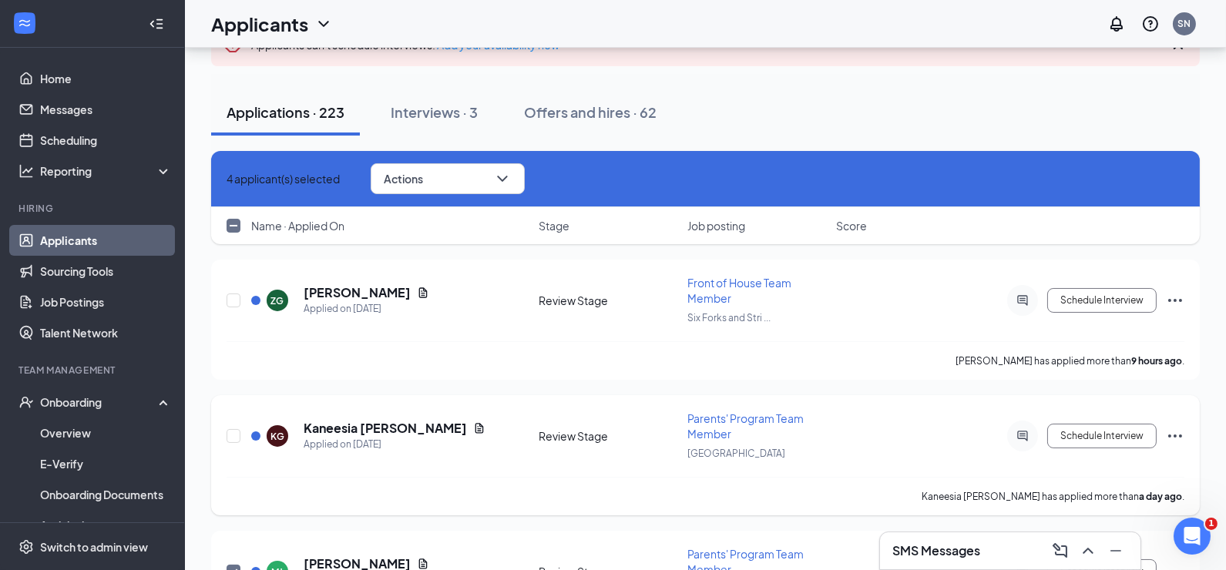
scroll to position [110, 0]
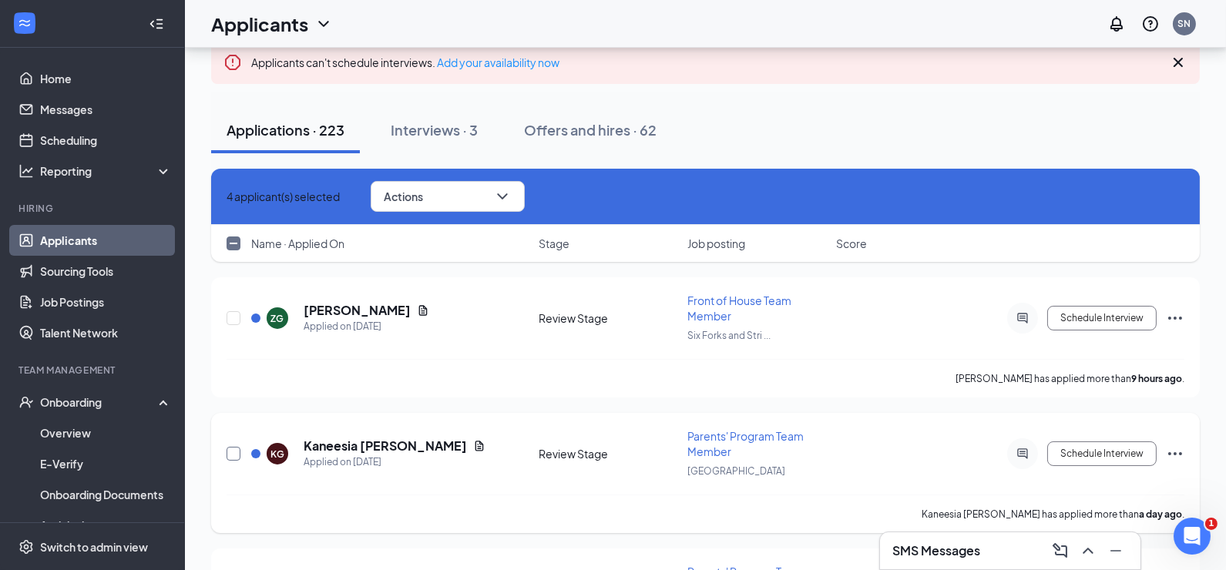
click at [238, 451] on input "checkbox" at bounding box center [234, 454] width 14 height 14
checkbox input "true"
click at [227, 311] on input "checkbox" at bounding box center [234, 318] width 14 height 14
checkbox input "true"
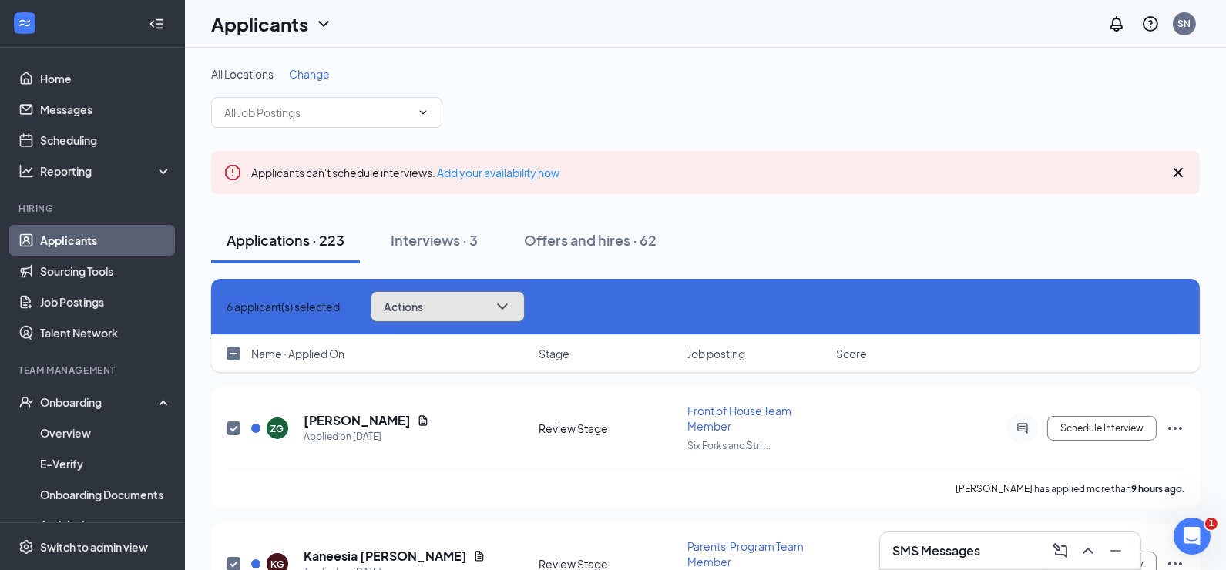
click at [461, 317] on button "Actions" at bounding box center [448, 306] width 154 height 31
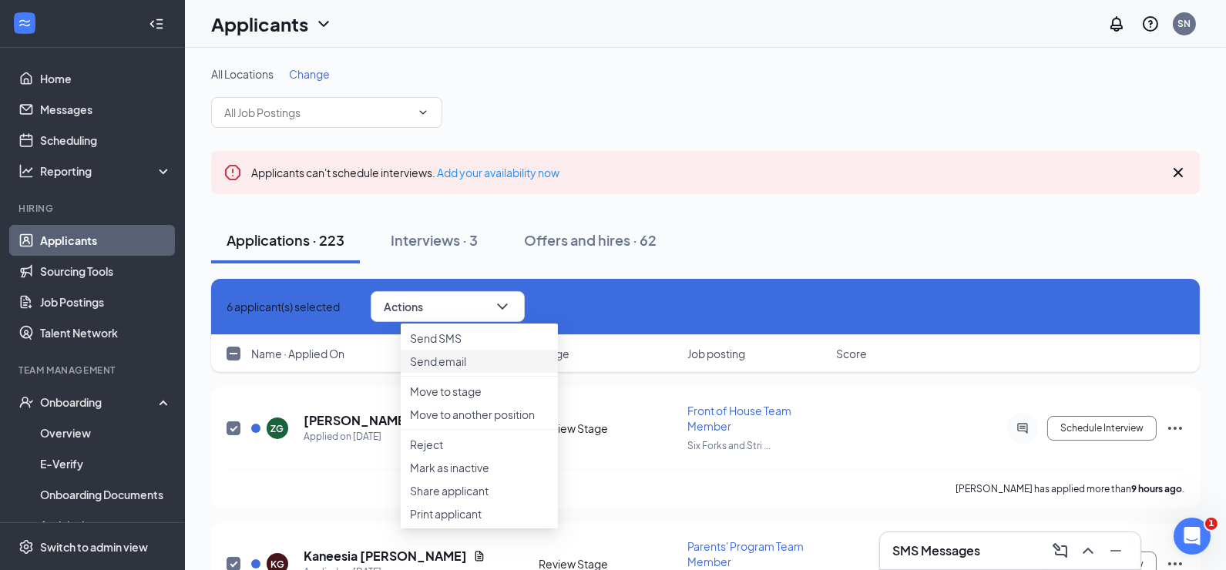
click at [461, 369] on p "Send email" at bounding box center [479, 361] width 139 height 15
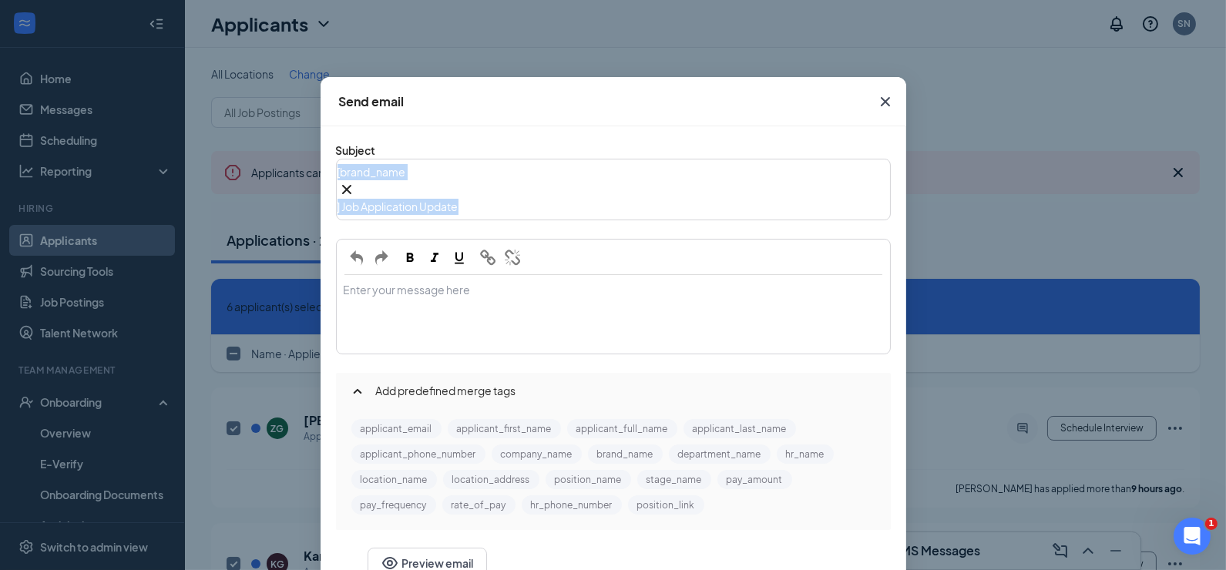
drag, startPoint x: 605, startPoint y: 196, endPoint x: 275, endPoint y: 171, distance: 330.8
click at [284, 171] on div "Send email Subject [ brand_name‌‌‌‌ {{brand_name}} ] Job Application Update Ent…" at bounding box center [613, 285] width 1226 height 570
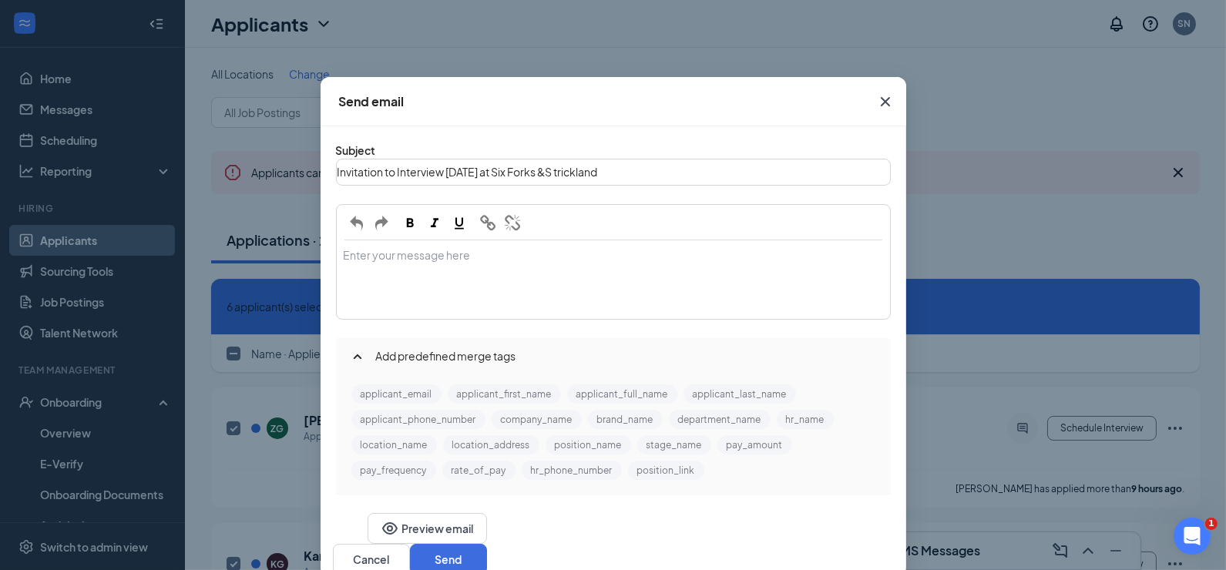
click at [586, 179] on span "Invitation to Interview [DATE] at Six Forks &S trickland" at bounding box center [468, 172] width 260 height 14
click at [596, 263] on div "Enter your message here" at bounding box center [614, 279] width 552 height 77
click at [352, 179] on span "Invitation to Interview [DATE] at [GEOGRAPHIC_DATA][PERSON_NAME]" at bounding box center [515, 172] width 355 height 14
click at [405, 311] on div "Enter your message here" at bounding box center [613, 279] width 553 height 79
click at [475, 248] on div "Enter your message here" at bounding box center [614, 256] width 538 height 16
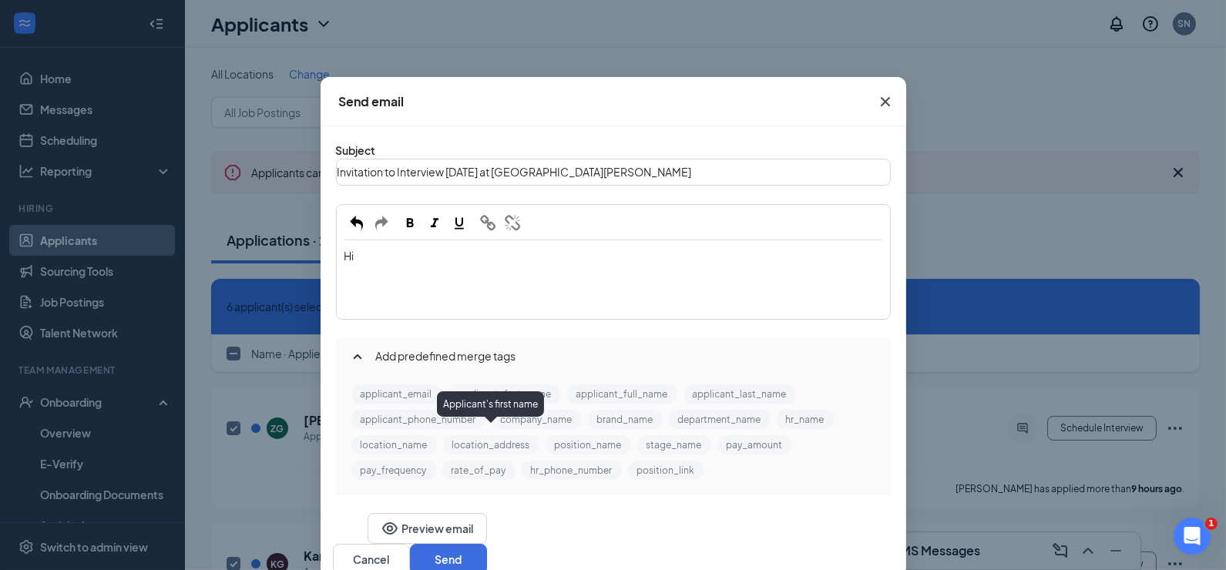
click at [457, 404] on button "applicant_first_name" at bounding box center [504, 394] width 113 height 19
click at [630, 269] on div "Hi applicant_first_name‌‌‌‌ {{applicant_first_name}} ," at bounding box center [614, 279] width 552 height 77
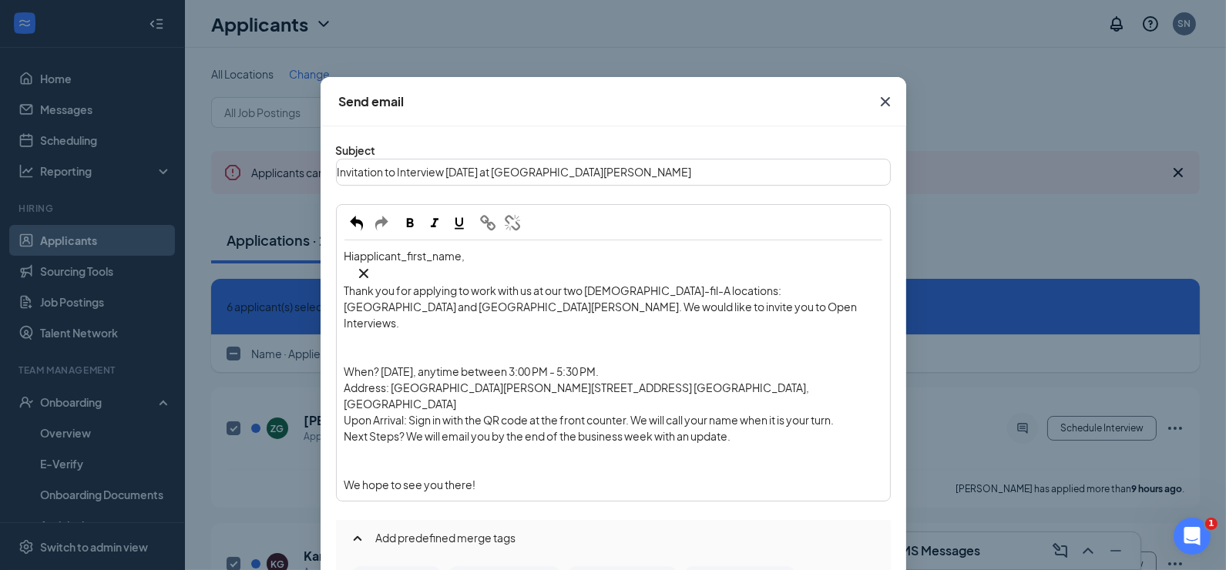
click at [527, 248] on div "Hi applicant_first_name‌‌‌‌ {{applicant_first_name}} ," at bounding box center [614, 265] width 538 height 35
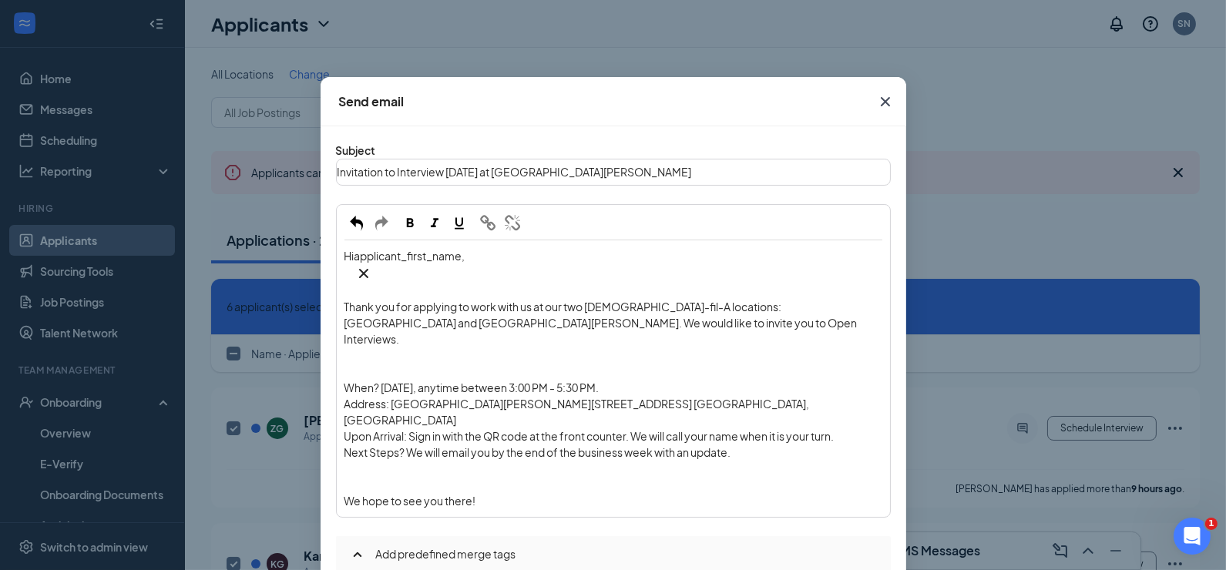
click at [485, 364] on div "Enter your message here" at bounding box center [614, 372] width 538 height 16
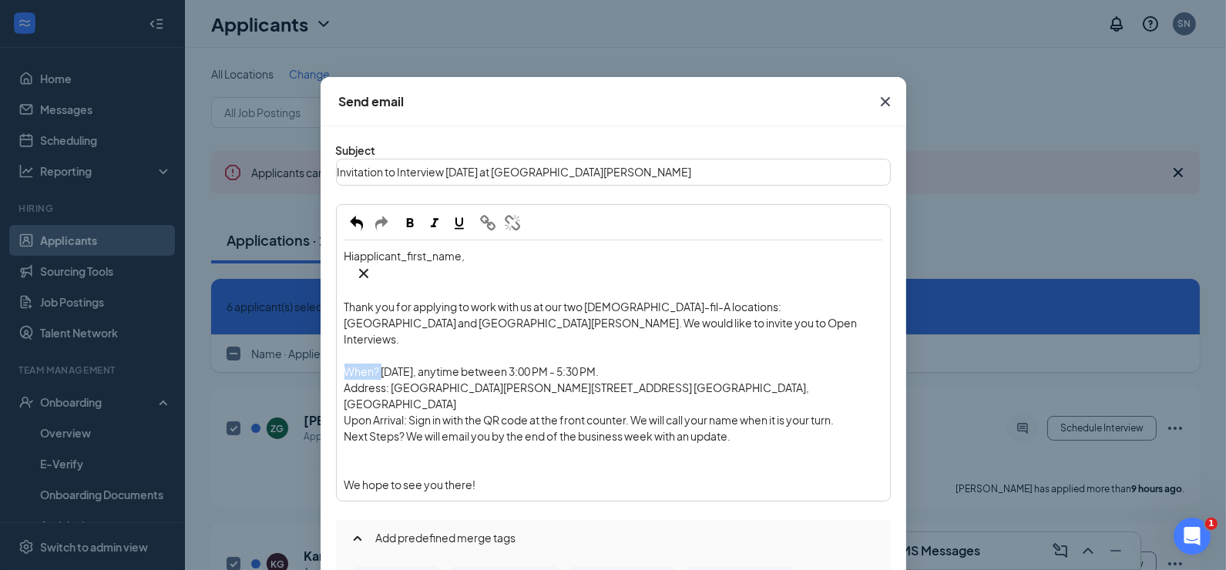
drag, startPoint x: 385, startPoint y: 319, endPoint x: 308, endPoint y: 319, distance: 77.1
click at [314, 319] on div "Send email Subject Invitation to Interview [DATE] at Six Forks & [PERSON_NAME] …" at bounding box center [613, 285] width 1226 height 570
drag, startPoint x: 395, startPoint y: 329, endPoint x: 329, endPoint y: 329, distance: 65.5
click at [329, 329] on div "Subject Invitation to Interview [DATE] at Six Forks & [PERSON_NAME] Hi applican…" at bounding box center [614, 409] width 586 height 566
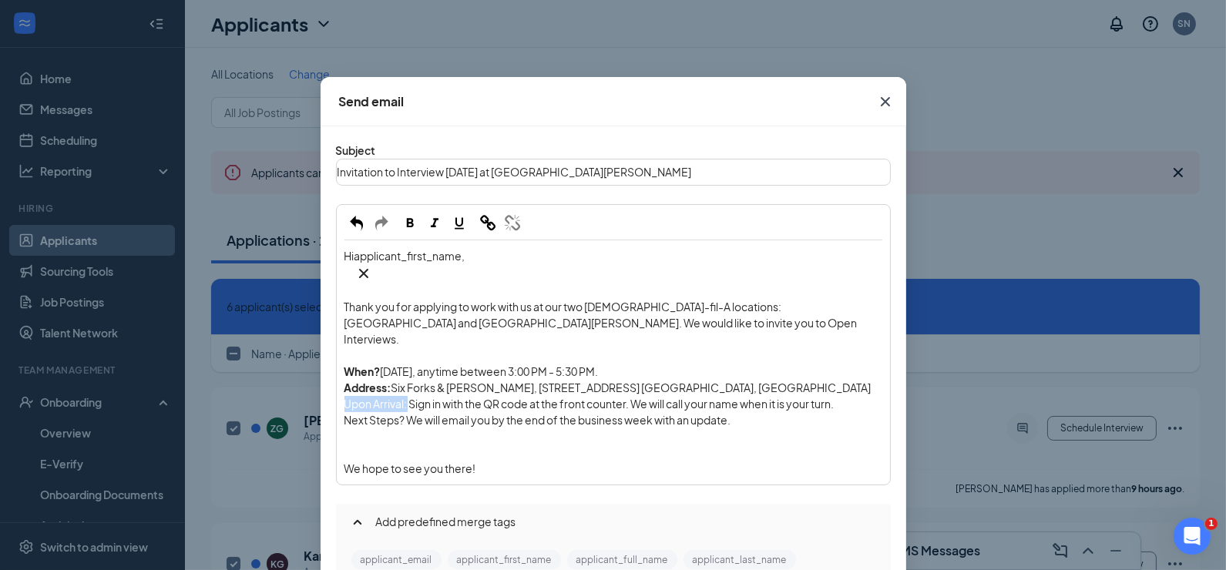
drag, startPoint x: 412, startPoint y: 348, endPoint x: 325, endPoint y: 348, distance: 87.1
click at [327, 348] on div "Subject Invitation to Interview [DATE] at Six Forks & [PERSON_NAME] Hi applican…" at bounding box center [614, 401] width 586 height 550
drag, startPoint x: 412, startPoint y: 365, endPoint x: 317, endPoint y: 364, distance: 94.8
click at [318, 365] on div "Send email Subject Invitation to Interview [DATE] at Six Forks & [PERSON_NAME] …" at bounding box center [613, 285] width 1226 height 570
click at [459, 462] on span "We hope to see you there!" at bounding box center [411, 469] width 132 height 14
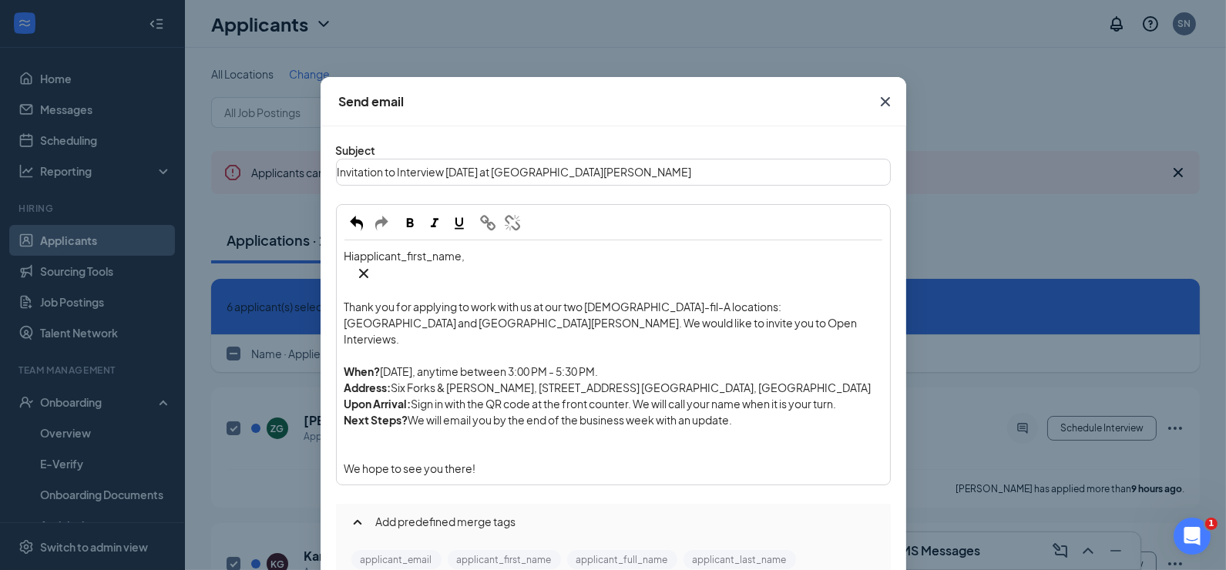
click at [437, 445] on div "Enter your message here" at bounding box center [614, 453] width 538 height 16
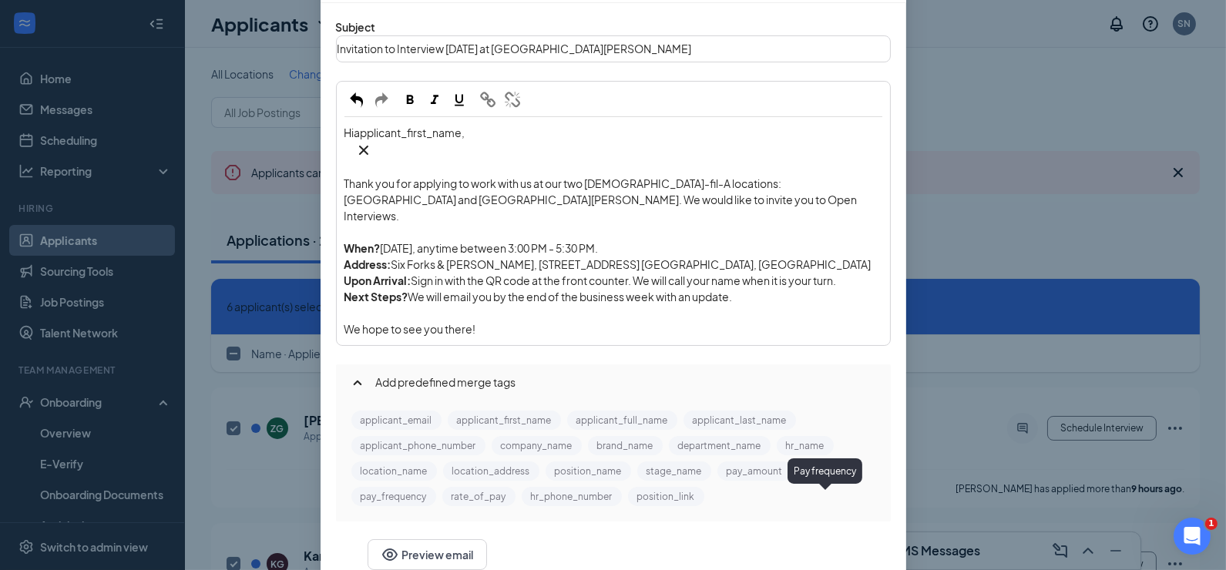
scroll to position [127, 0]
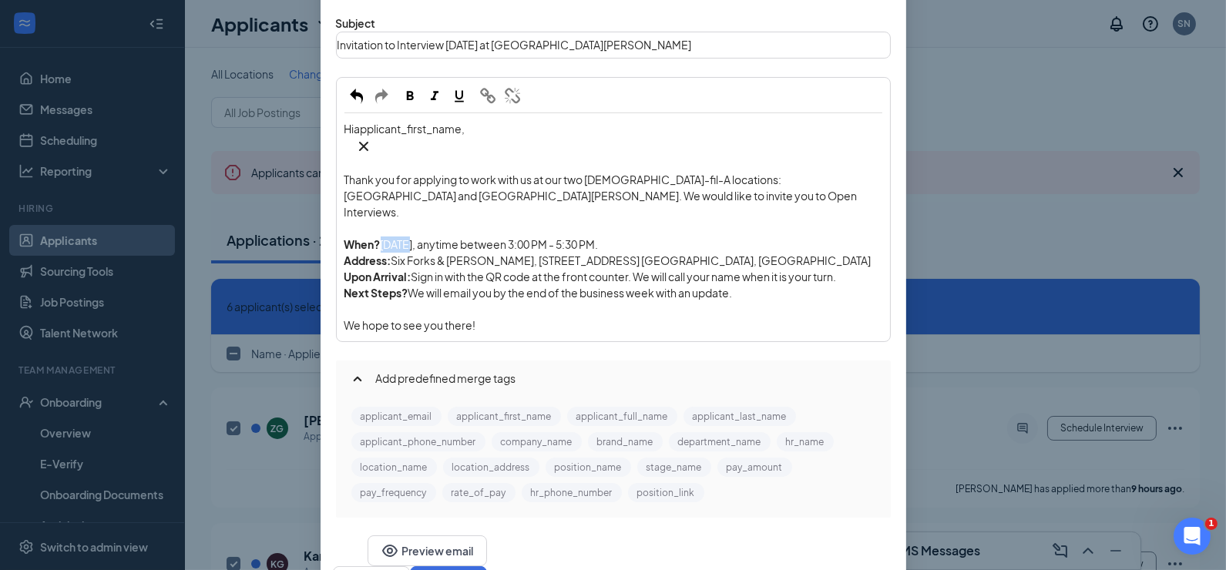
drag, startPoint x: 414, startPoint y: 188, endPoint x: 387, endPoint y: 188, distance: 27.0
click at [387, 237] on span "[DATE], anytime between 3:00 PM - 5:30 PM." at bounding box center [490, 244] width 218 height 14
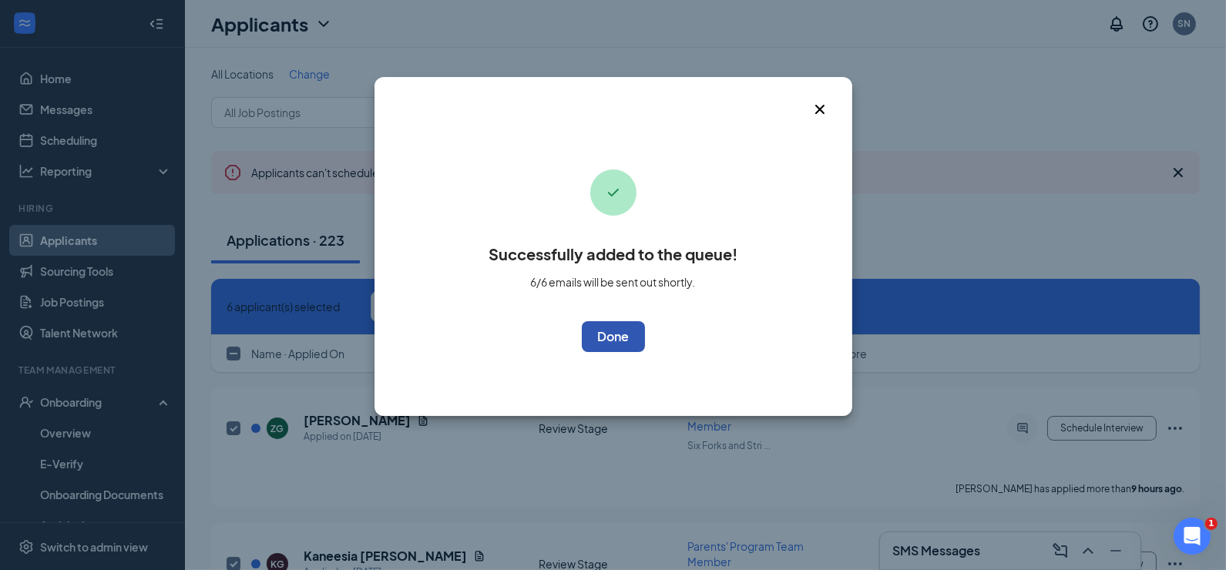
click at [613, 336] on button "OK" at bounding box center [613, 336] width 63 height 31
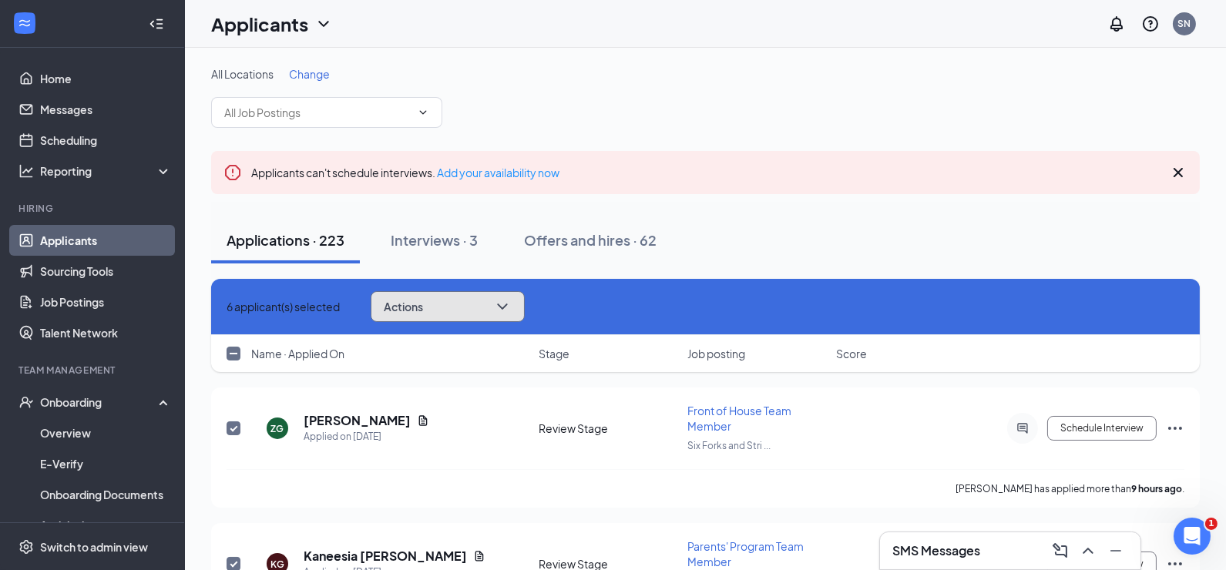
click at [482, 302] on button "Actions" at bounding box center [448, 306] width 154 height 31
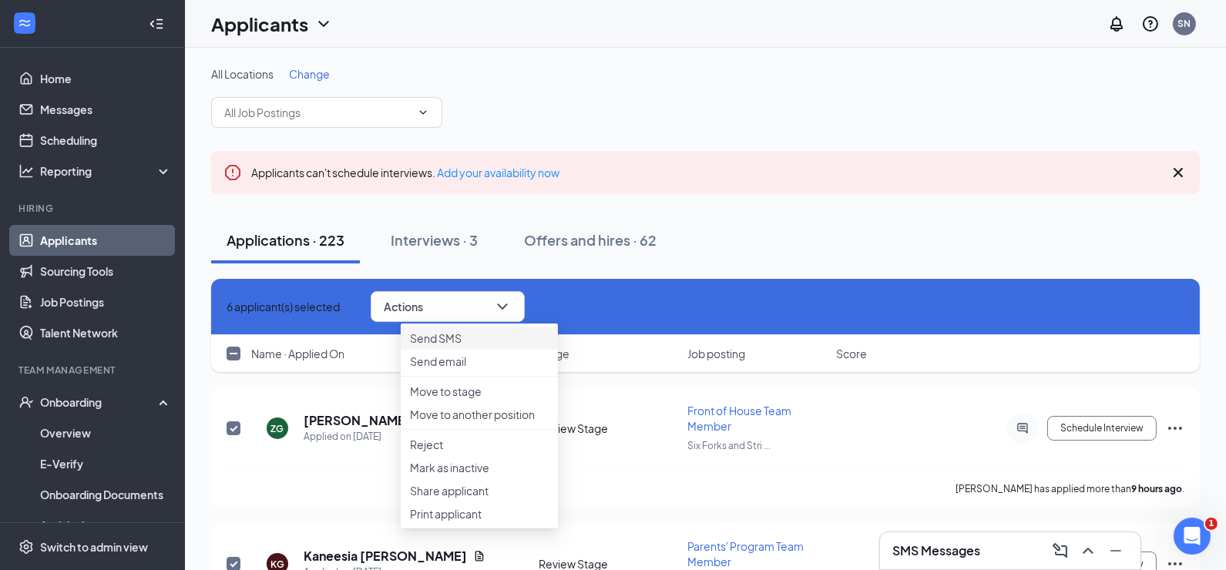
click at [451, 345] on p "Send SMS" at bounding box center [479, 338] width 139 height 15
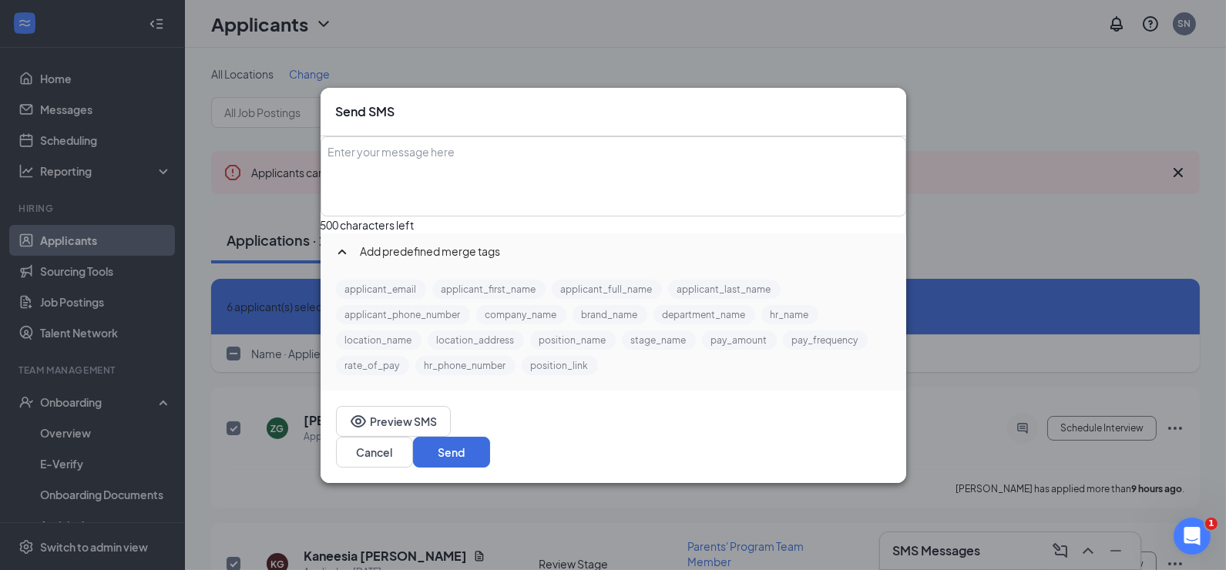
click at [521, 182] on div "Enter your message here" at bounding box center [613, 176] width 583 height 77
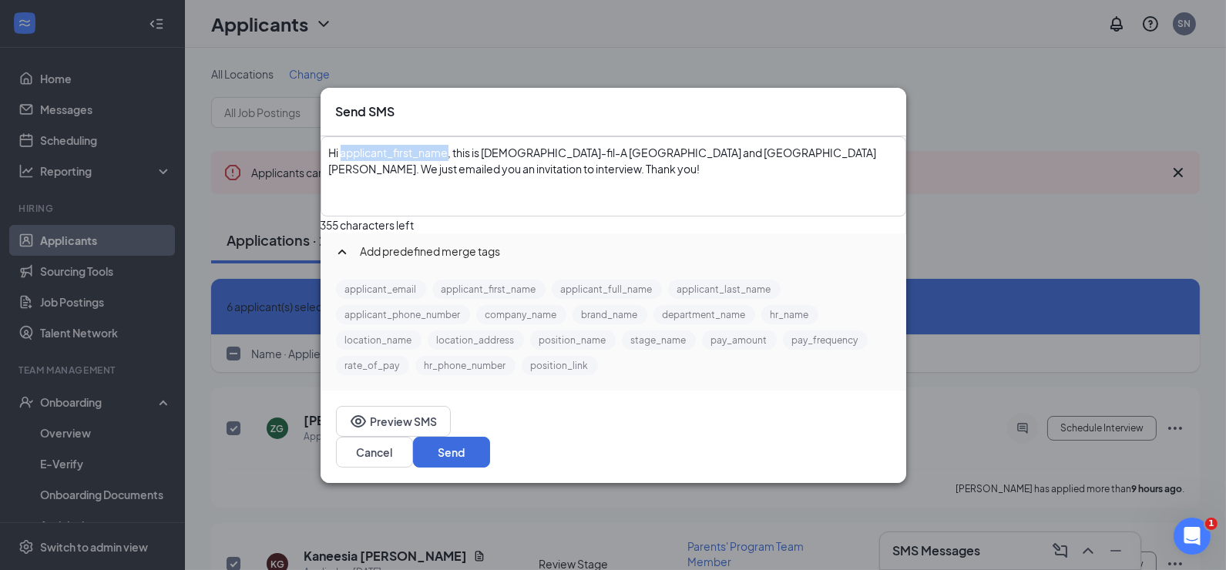
drag, startPoint x: 485, startPoint y: 156, endPoint x: 378, endPoint y: 157, distance: 106.4
click at [378, 157] on span "Hi applicant_first_name, this is [DEMOGRAPHIC_DATA]-fil-A [GEOGRAPHIC_DATA] and…" at bounding box center [603, 161] width 548 height 30
click at [498, 299] on button "applicant_first_name" at bounding box center [488, 289] width 113 height 19
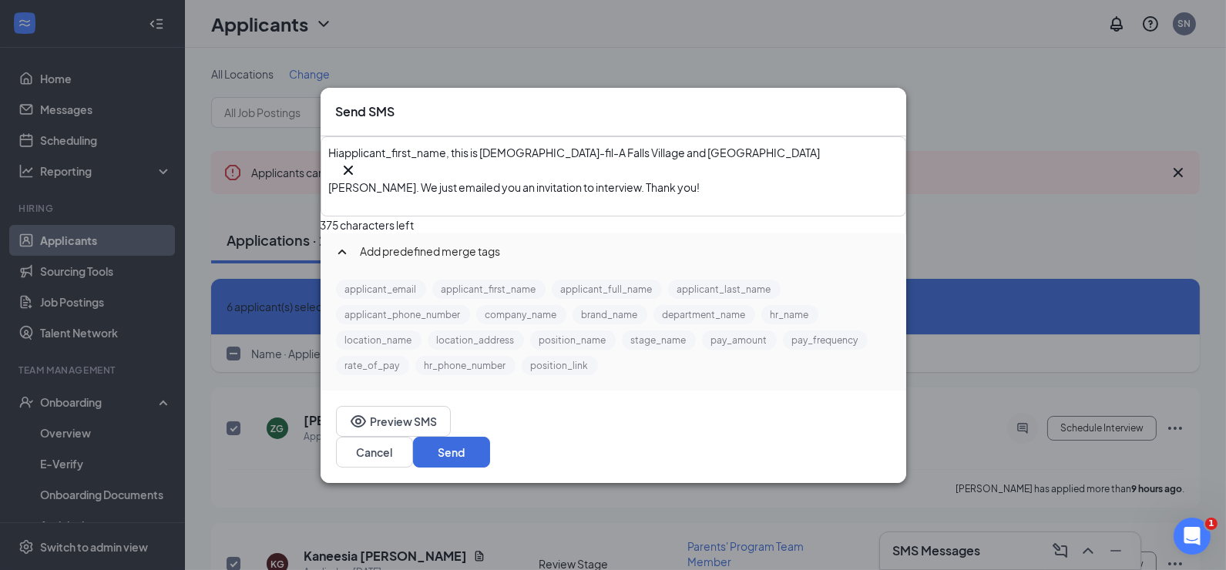
click at [758, 216] on div "Hi applicant_first_name‌‌‌‌ {{applicant_first_name}} , this is [DEMOGRAPHIC_DAT…" at bounding box center [613, 176] width 584 height 79
click at [490, 468] on button "Send" at bounding box center [451, 452] width 77 height 31
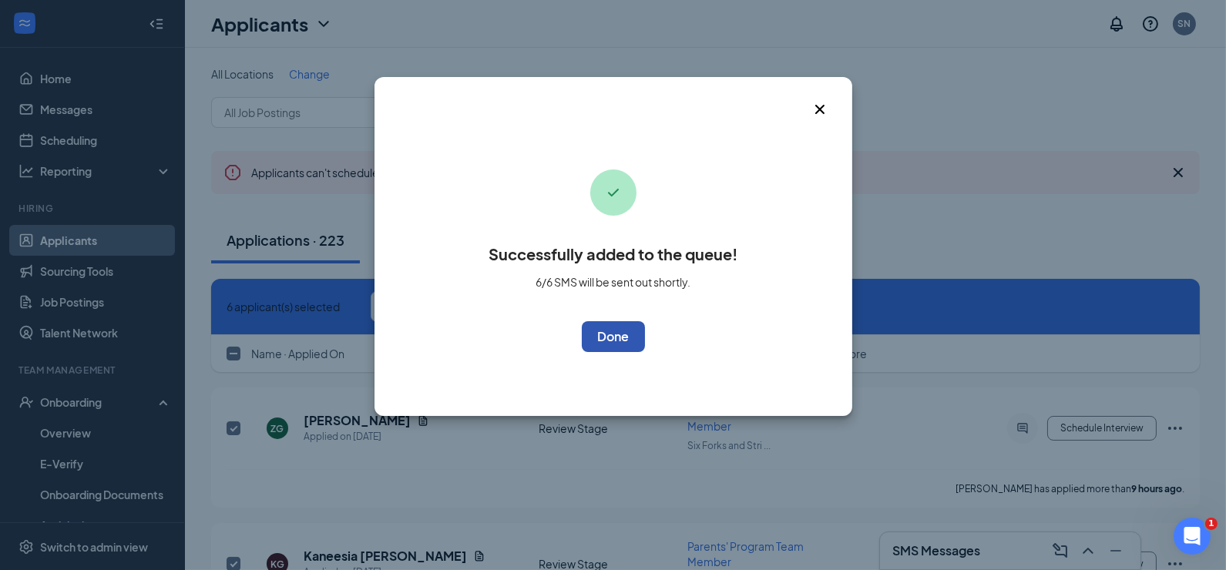
click at [614, 341] on button "OK" at bounding box center [613, 336] width 63 height 31
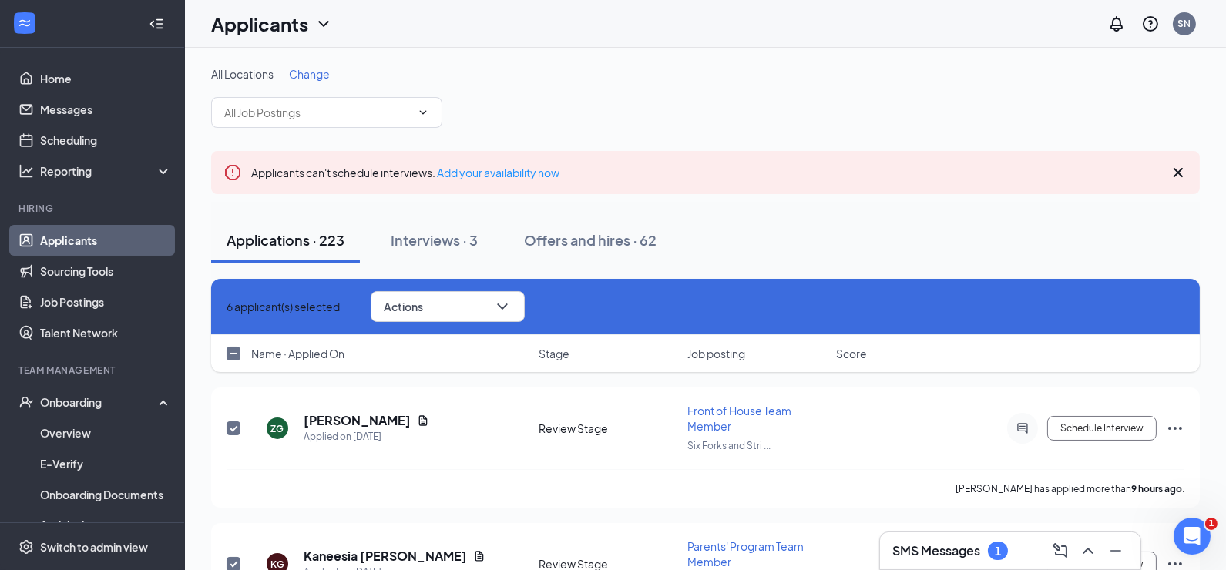
click at [227, 307] on icon "Cross" at bounding box center [227, 307] width 0 height 0
checkbox input "false"
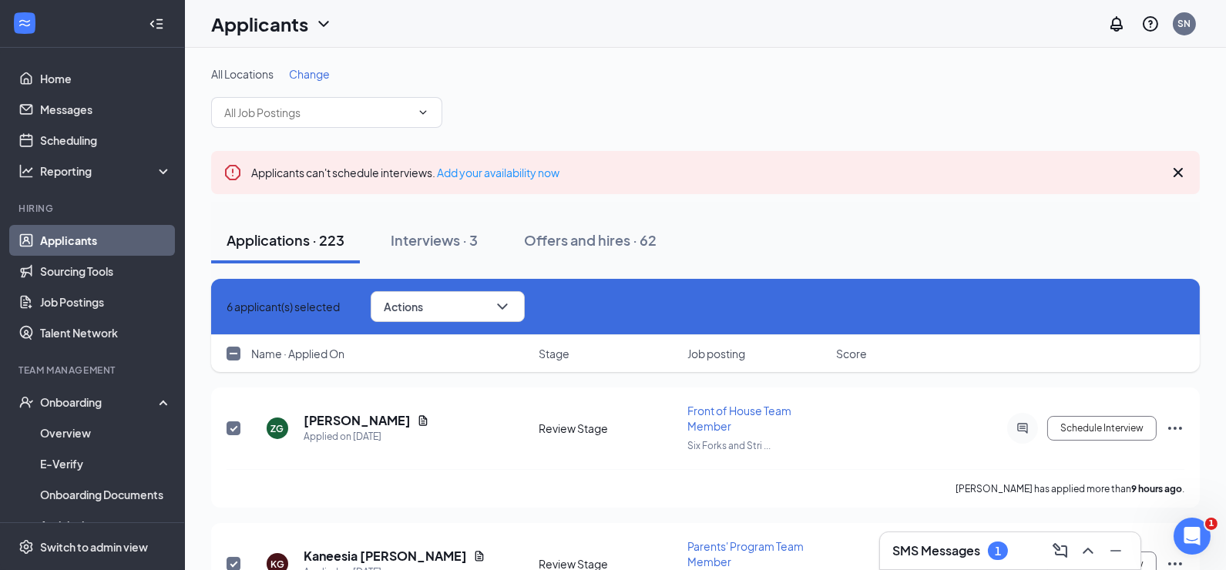
checkbox input "false"
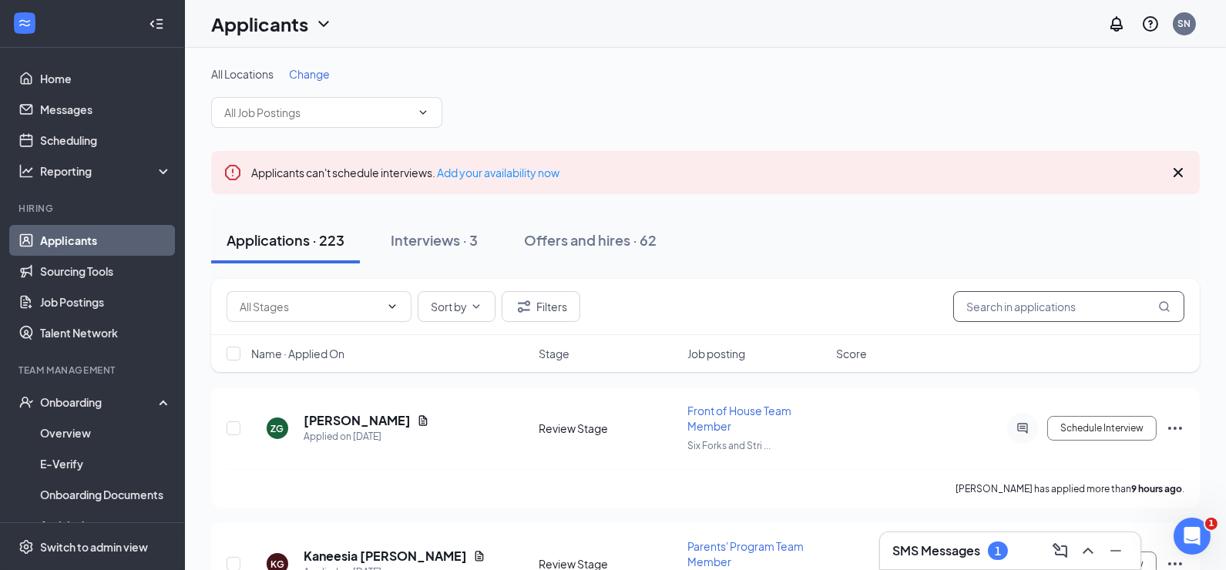
click at [1010, 309] on input "text" at bounding box center [1068, 306] width 231 height 31
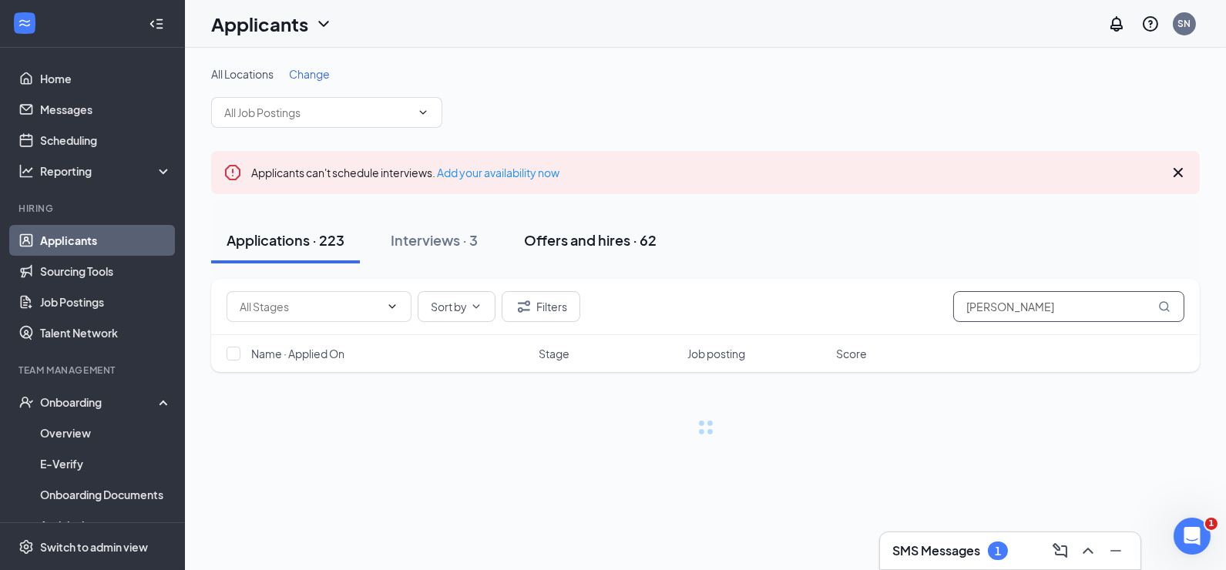
type input "[PERSON_NAME]"
click at [626, 240] on div "Offers and hires · 62" at bounding box center [590, 239] width 133 height 19
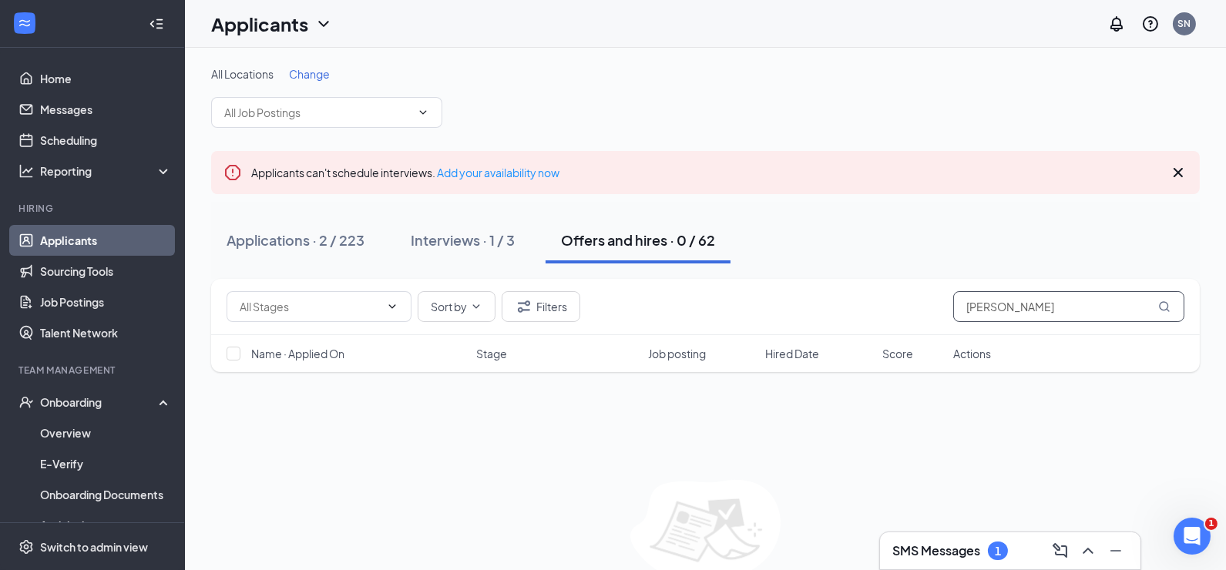
drag, startPoint x: 1035, startPoint y: 310, endPoint x: 937, endPoint y: 304, distance: 98.0
click at [938, 305] on div "Sort by Filters [PERSON_NAME]" at bounding box center [706, 306] width 958 height 31
type input "brayan"
click at [264, 251] on button "Applications · 1 / 223" at bounding box center [294, 240] width 166 height 46
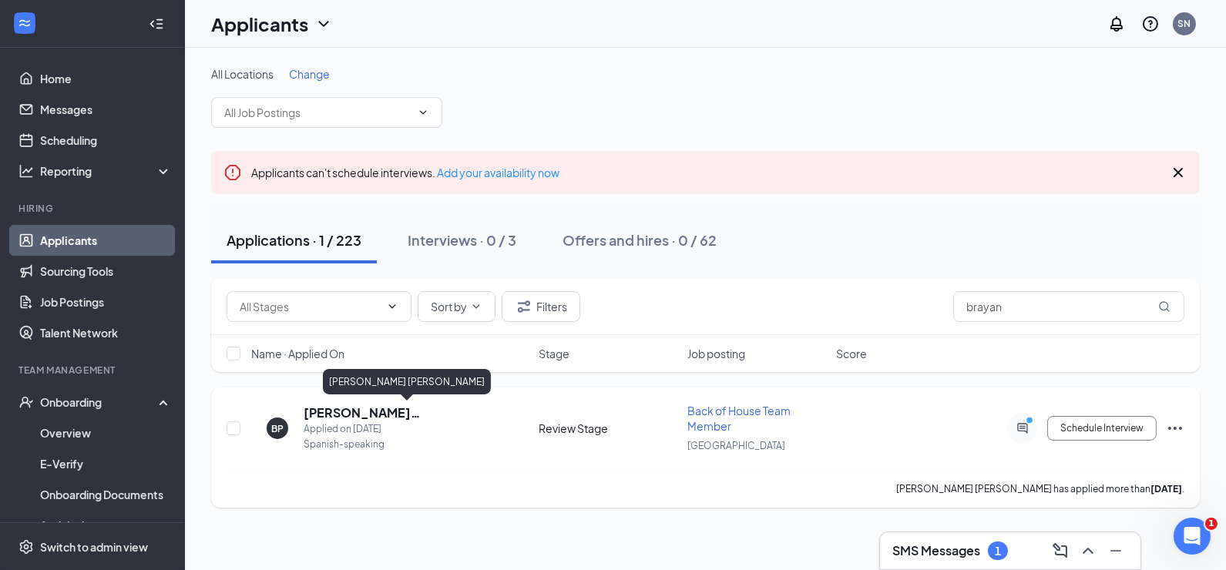
click at [460, 406] on h5 "[PERSON_NAME] [PERSON_NAME]" at bounding box center [409, 413] width 210 height 17
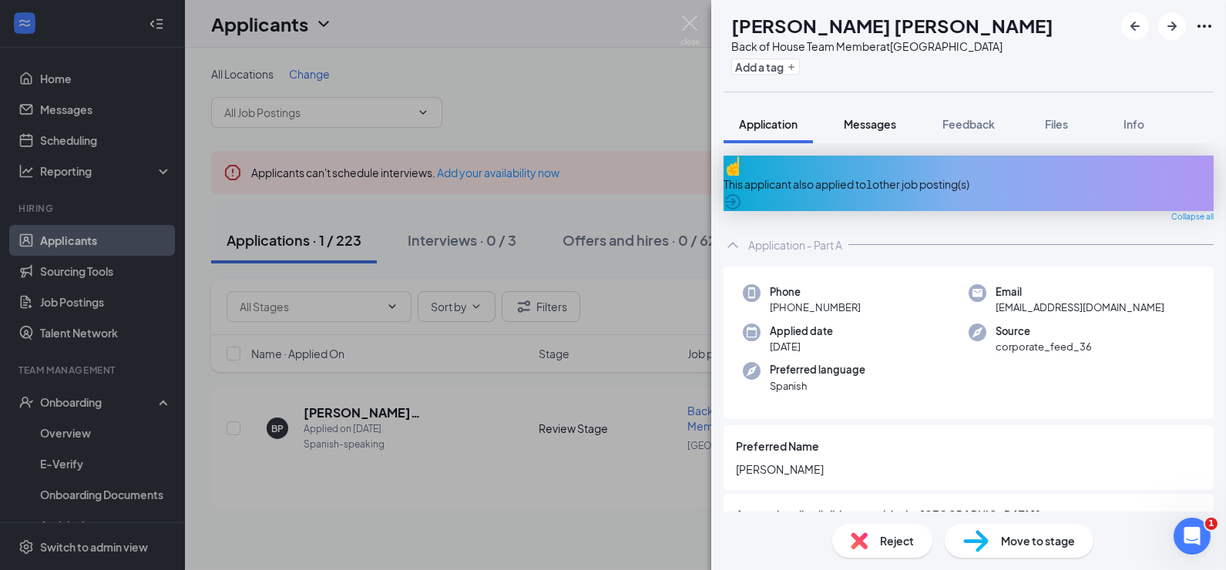
click at [872, 123] on span "Messages" at bounding box center [870, 124] width 52 height 14
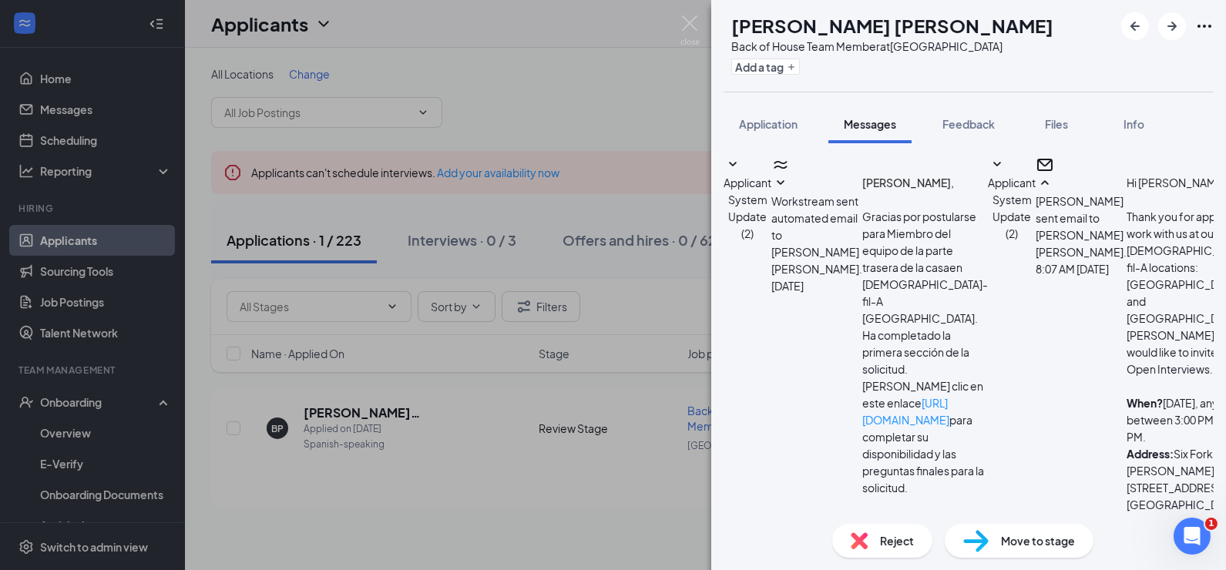
scroll to position [629, 0]
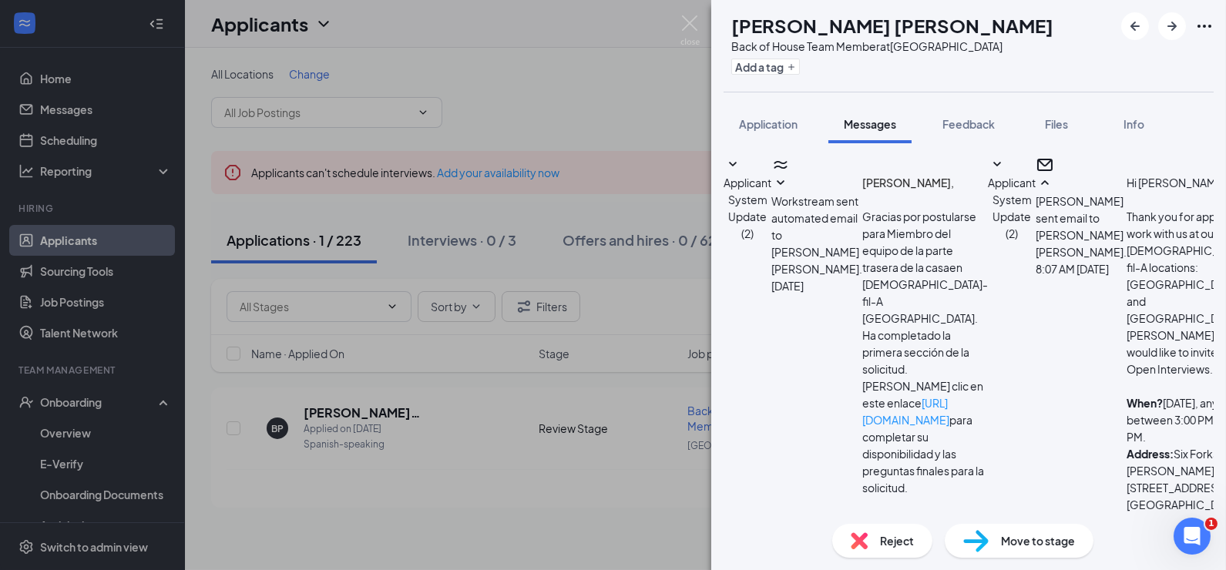
type textarea "Hi [PERSON_NAME], our apologies for any confusion. It looks like you created mu…"
checkbox input "true"
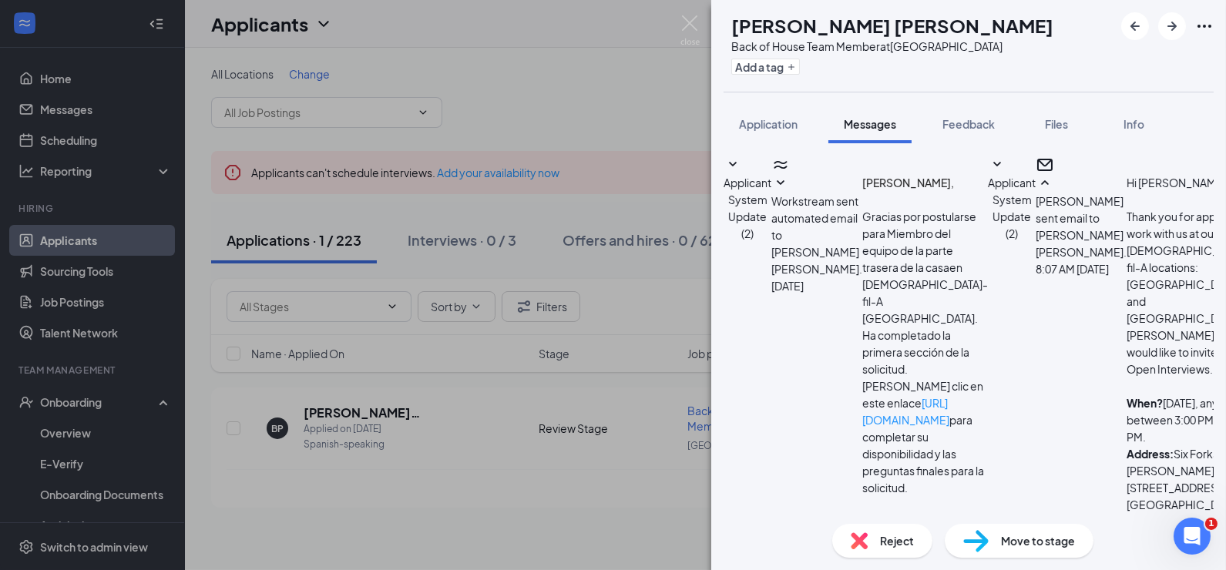
scroll to position [961, 0]
click at [899, 543] on span "Reject" at bounding box center [897, 541] width 34 height 17
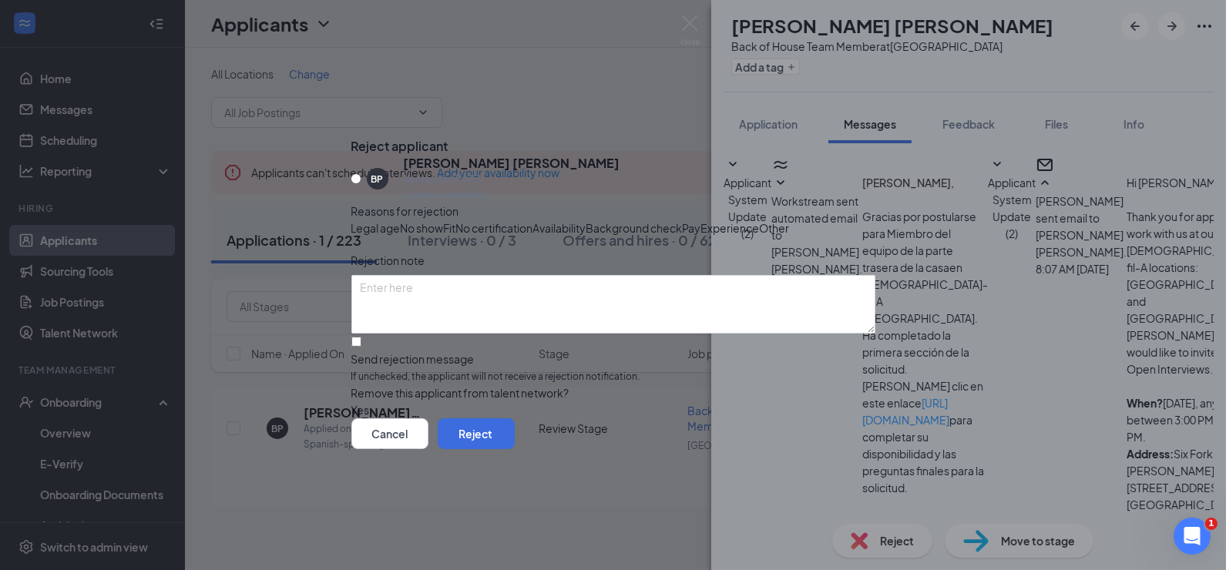
scroll to position [18, 0]
click at [351, 418] on button "button" at bounding box center [351, 410] width 0 height 17
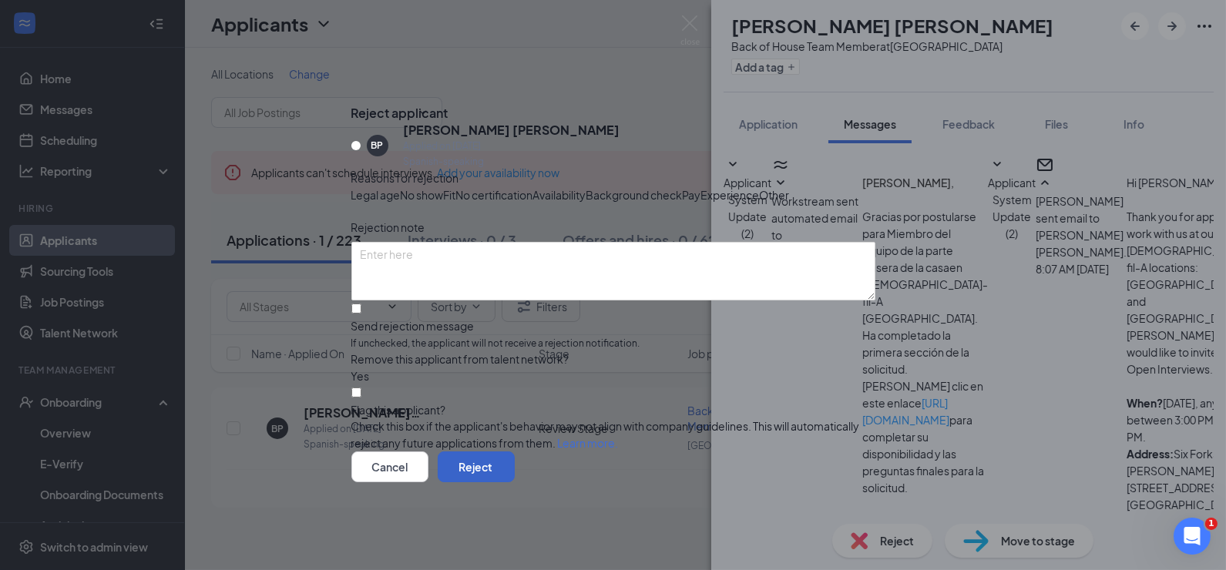
click at [515, 482] on button "Reject" at bounding box center [476, 467] width 77 height 31
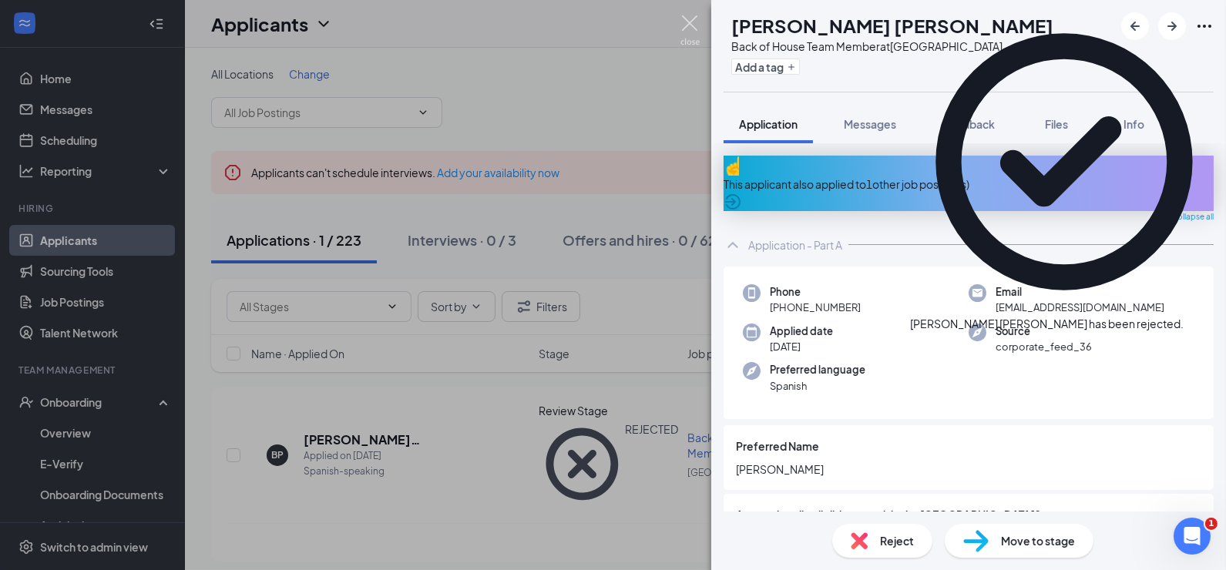
click at [687, 17] on img at bounding box center [690, 30] width 19 height 30
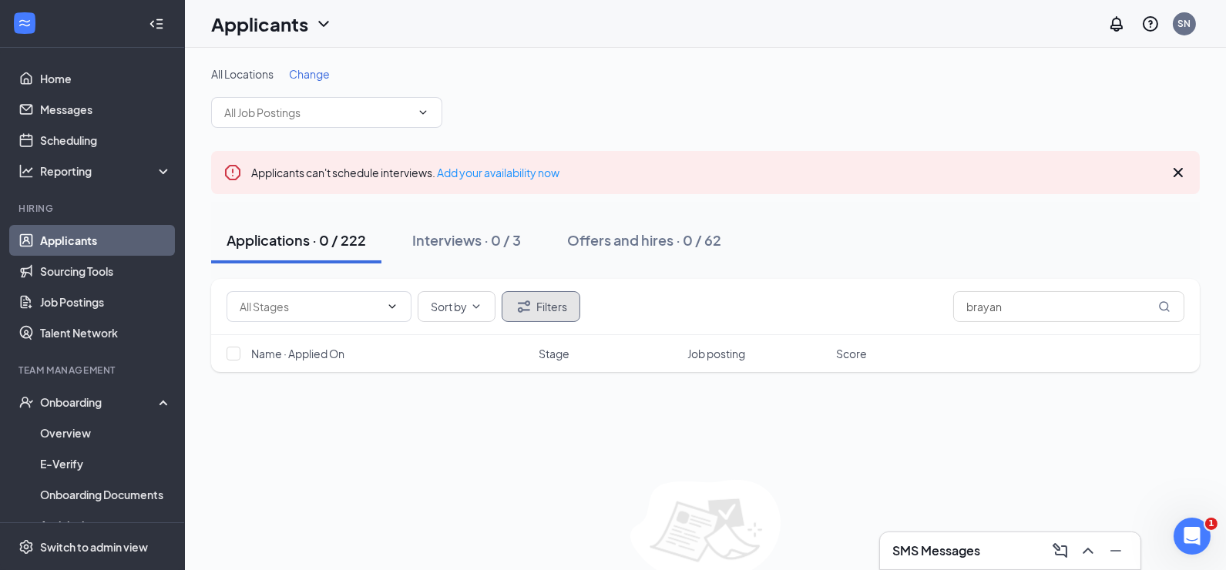
click at [550, 306] on button "Filters" at bounding box center [541, 306] width 79 height 31
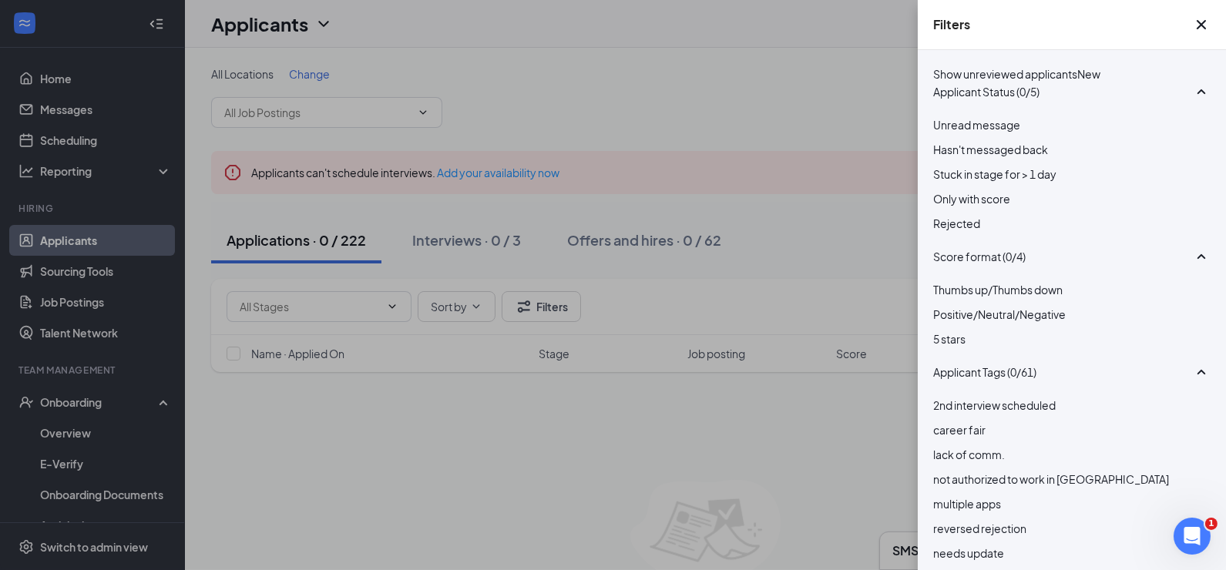
click at [946, 215] on div at bounding box center [1071, 215] width 277 height 0
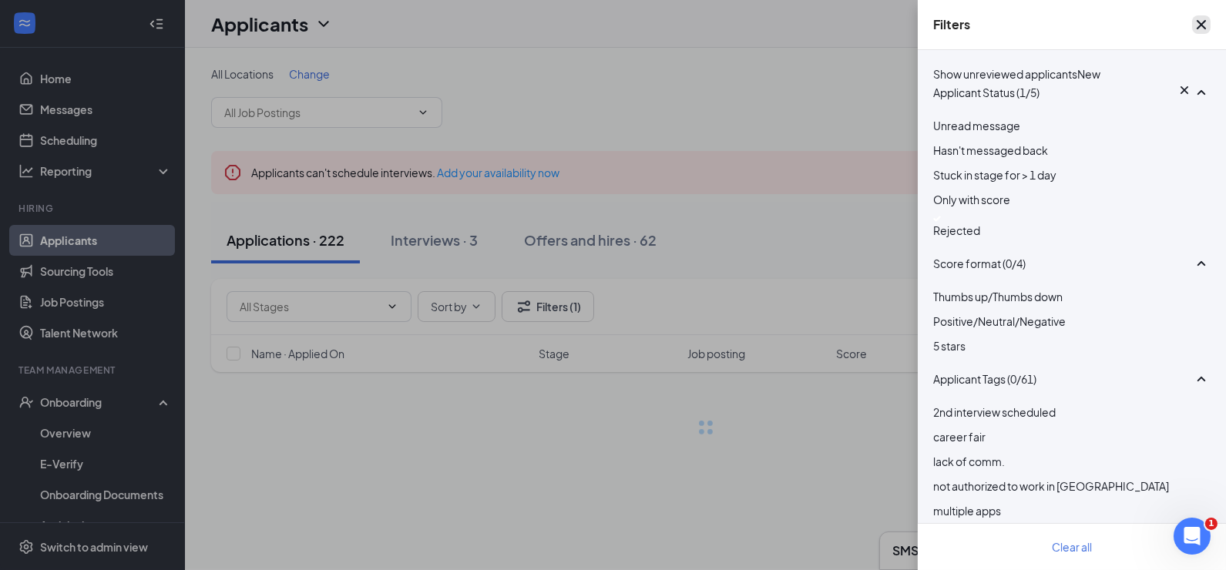
click at [1200, 28] on icon "Cross" at bounding box center [1201, 24] width 18 height 18
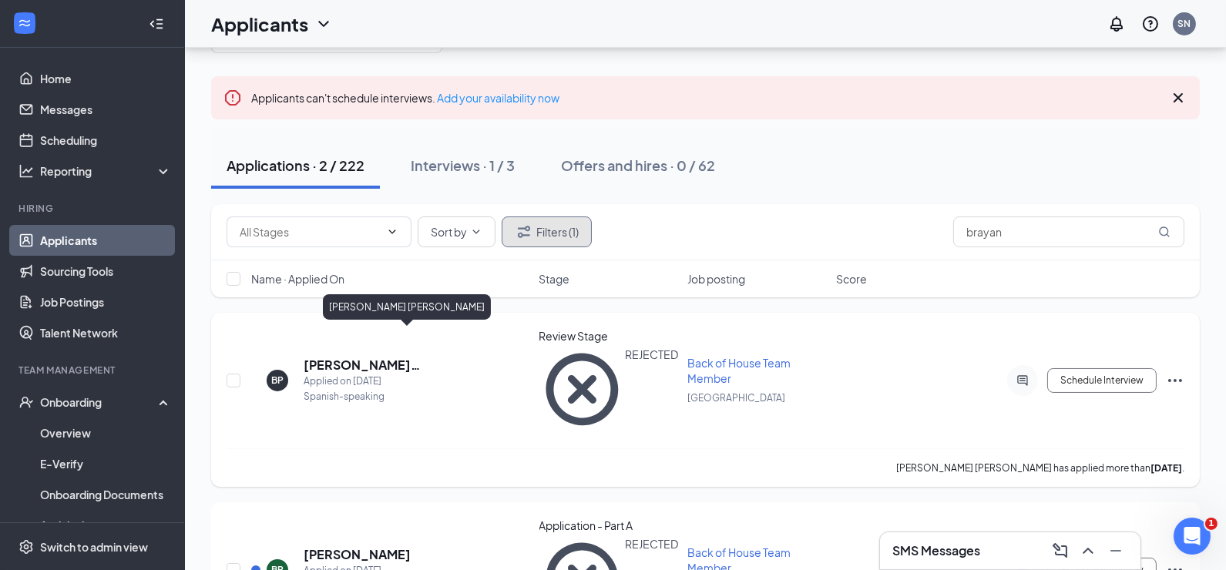
scroll to position [89, 0]
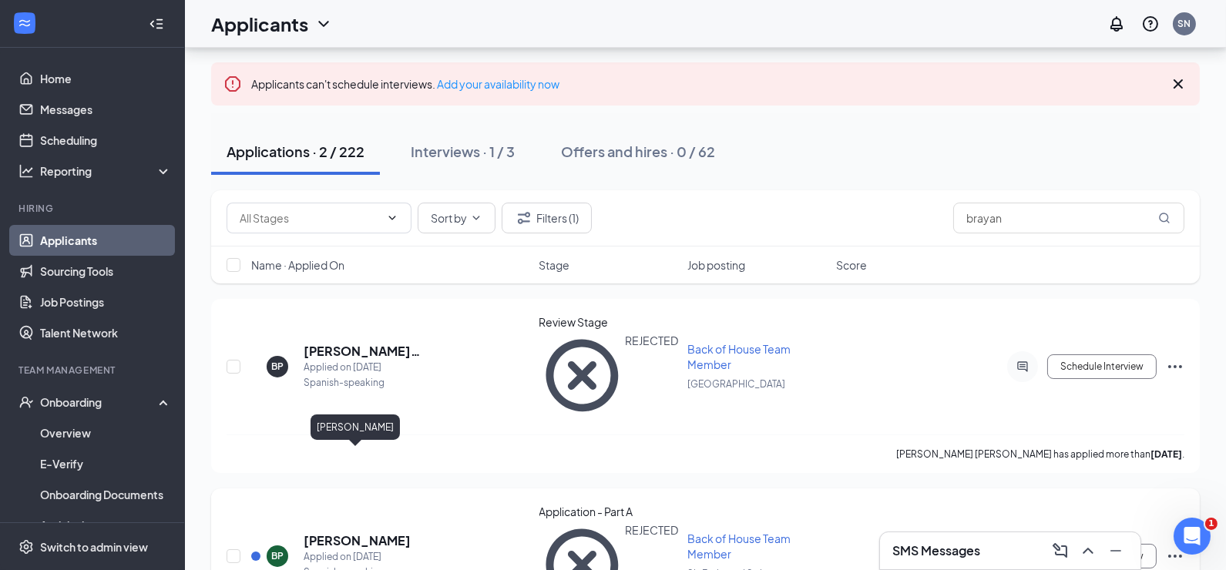
click at [368, 533] on h5 "[PERSON_NAME]" at bounding box center [357, 541] width 107 height 17
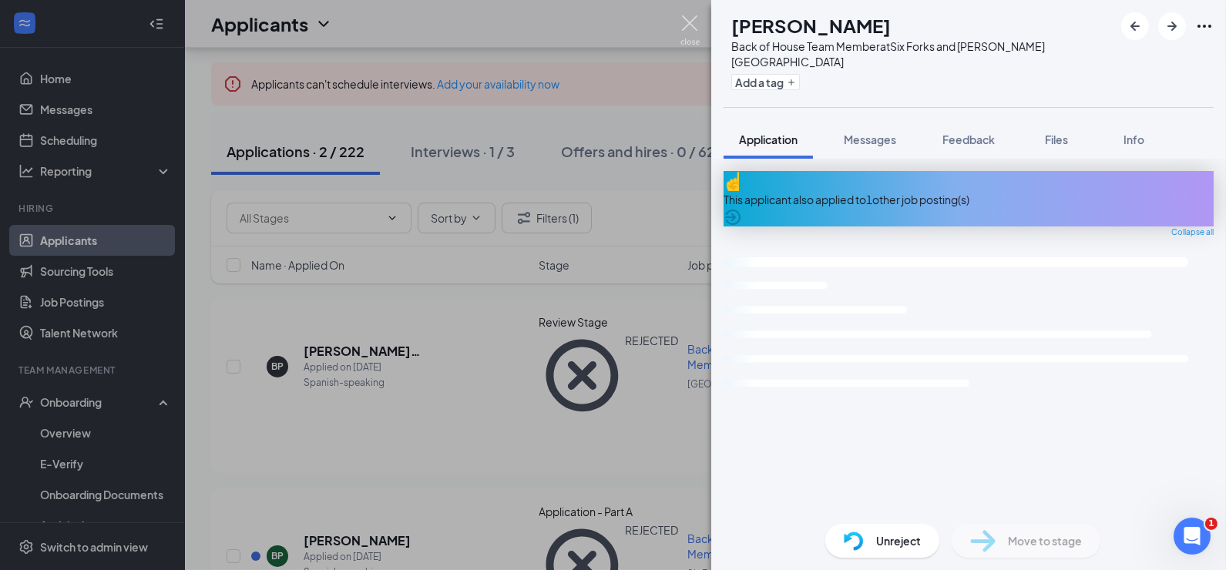
click at [687, 21] on img at bounding box center [690, 30] width 19 height 30
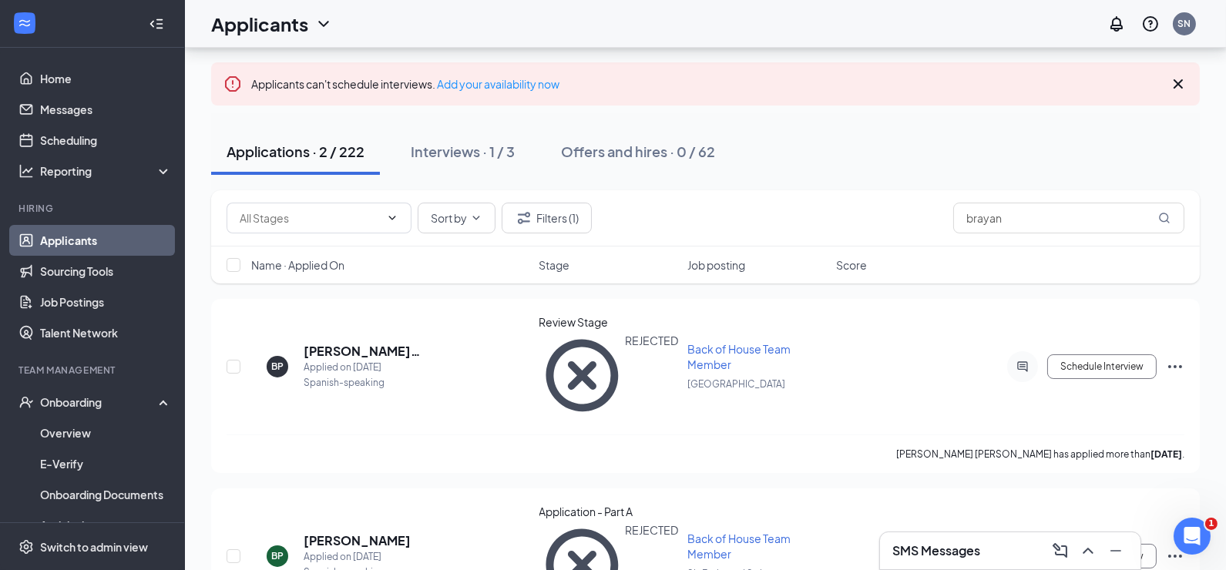
click at [496, 147] on div "Interviews · 1 / 3" at bounding box center [463, 151] width 104 height 19
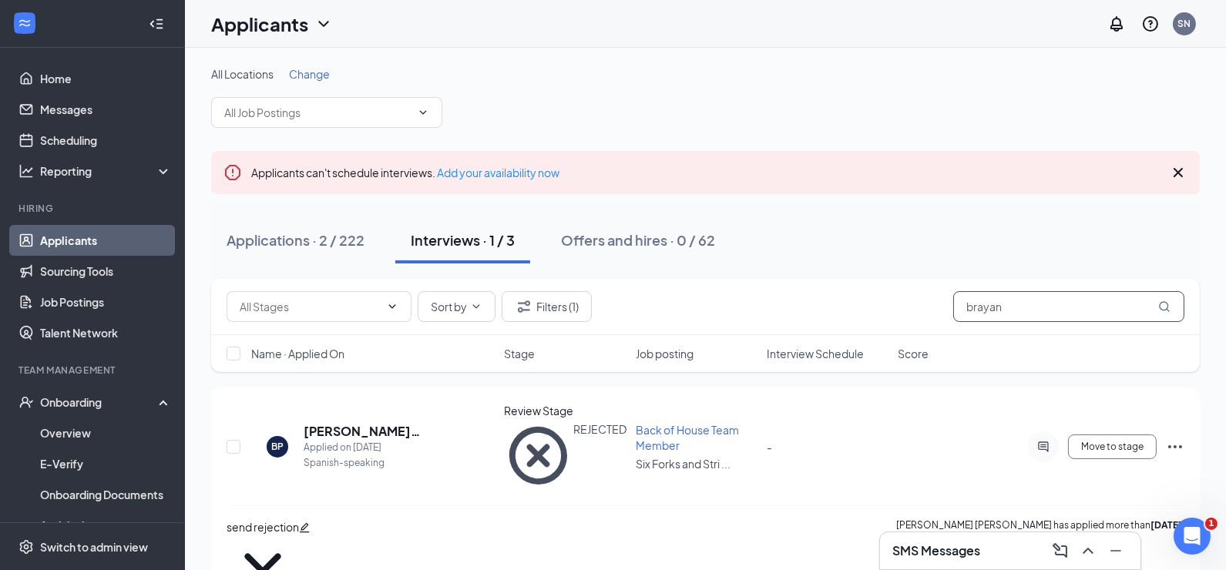
paste input "50476117"
type input "50476117"
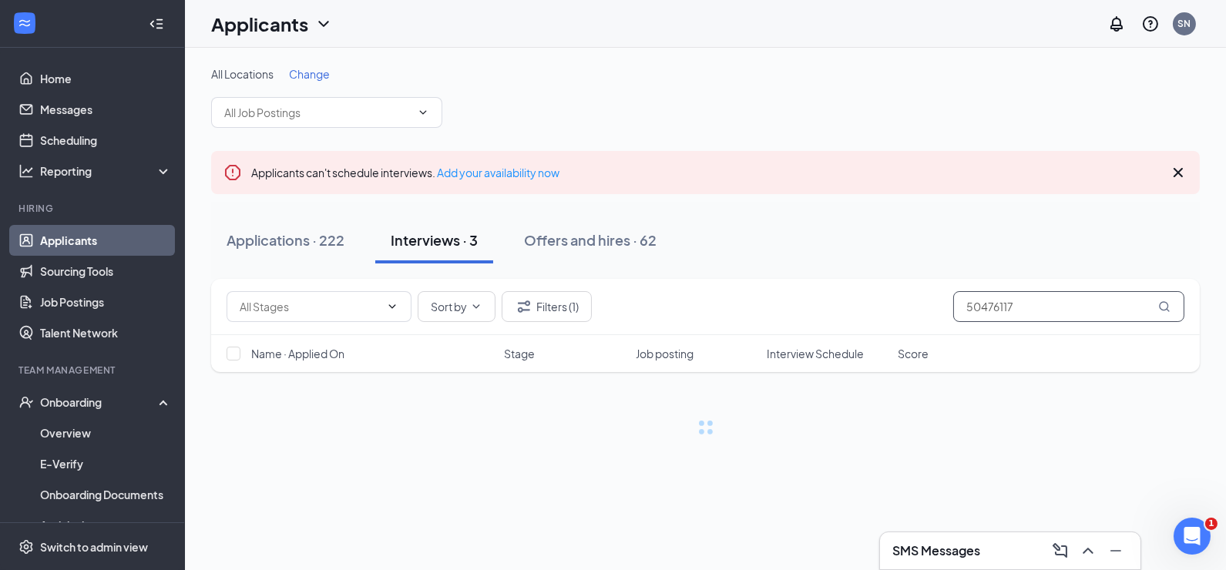
drag, startPoint x: 1033, startPoint y: 311, endPoint x: 855, endPoint y: 269, distance: 182.3
click at [866, 274] on div "All Locations Change Applicants can't schedule interviews. Add your availabilit…" at bounding box center [705, 250] width 989 height 369
